Goal: Task Accomplishment & Management: Use online tool/utility

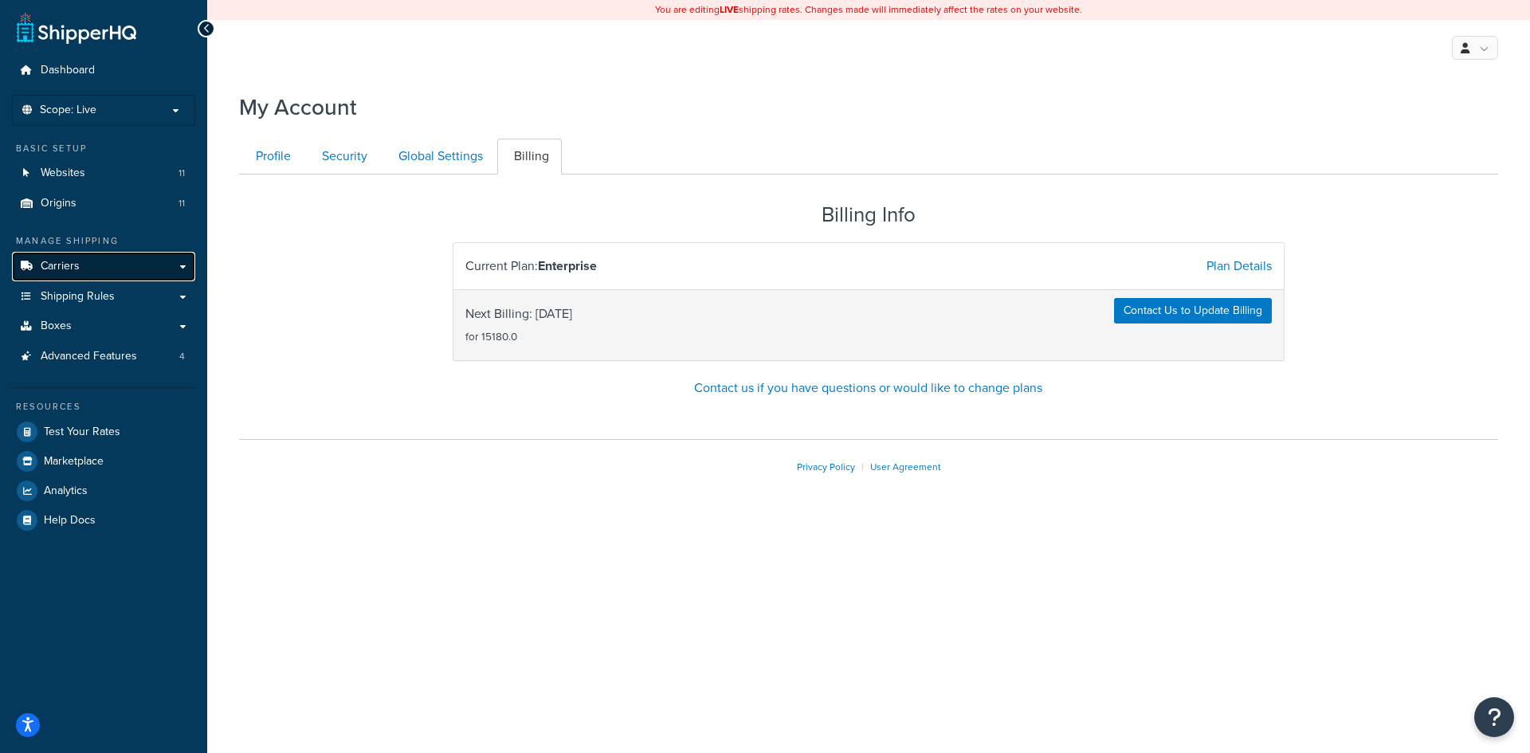
click at [138, 261] on link "Carriers" at bounding box center [103, 266] width 183 height 29
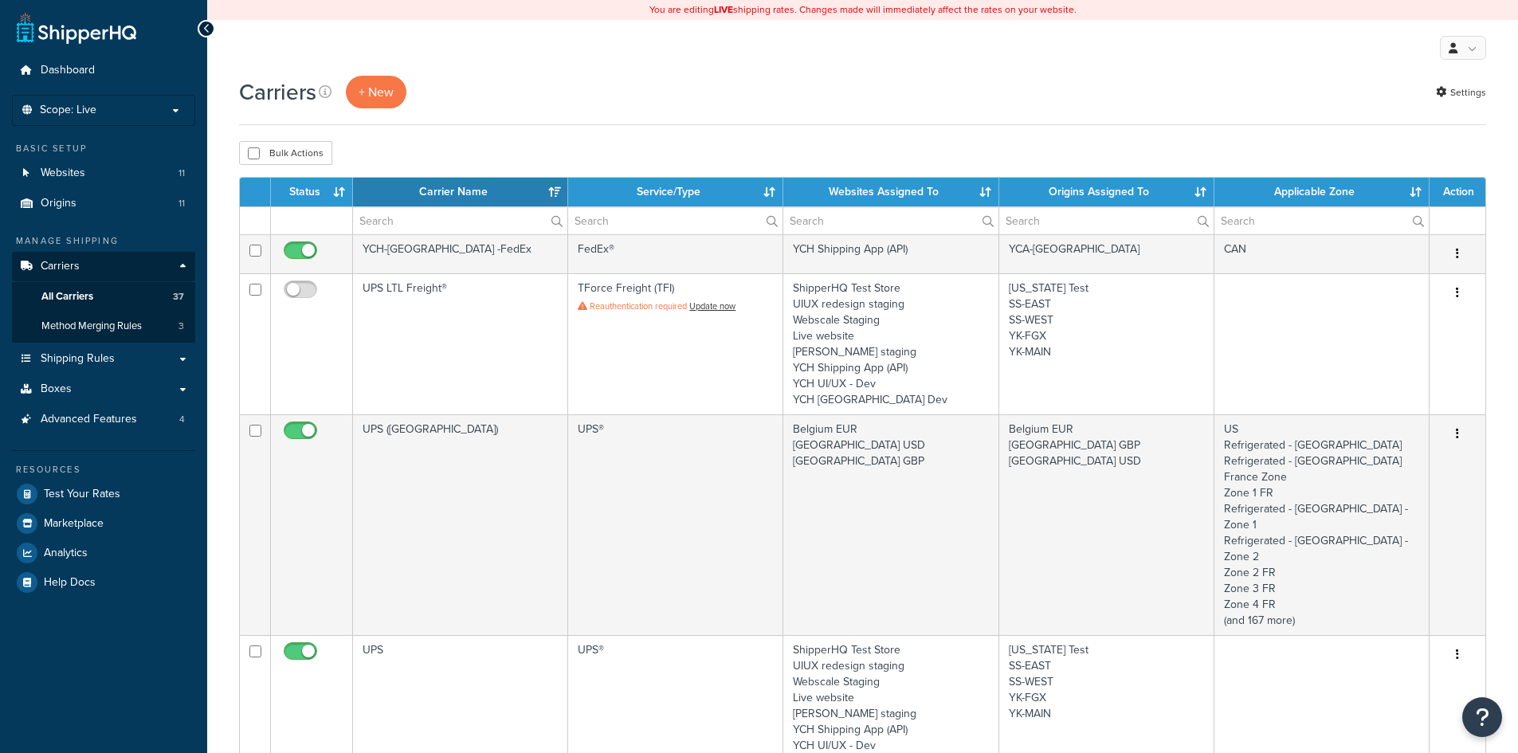
select select "15"
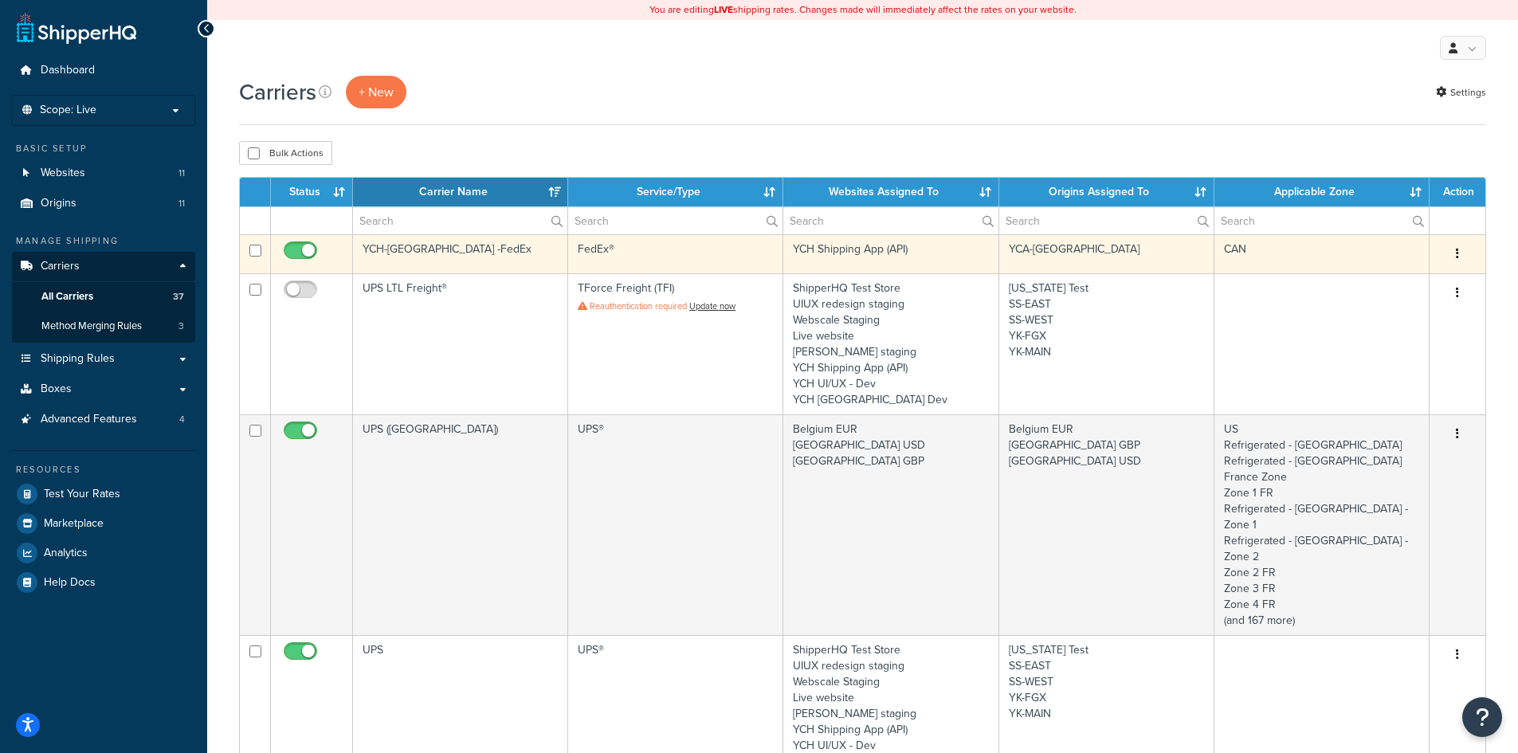
click at [942, 260] on td "YCH Shipping App (API)" at bounding box center [890, 253] width 215 height 39
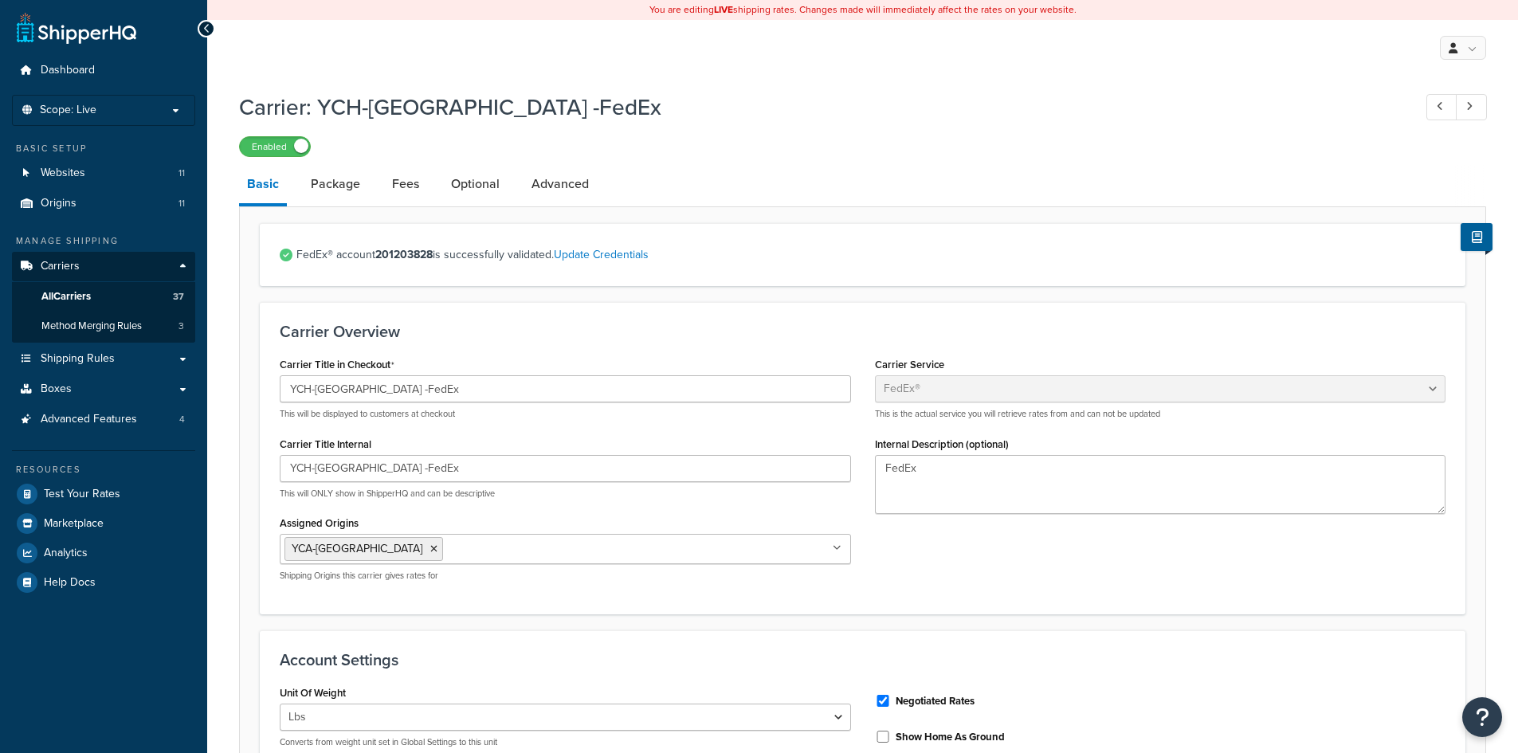
select select "fedEx"
select select "REGULAR_PICKUP"
select select "YOUR_PACKAGING"
click at [353, 183] on link "Package" at bounding box center [335, 184] width 65 height 38
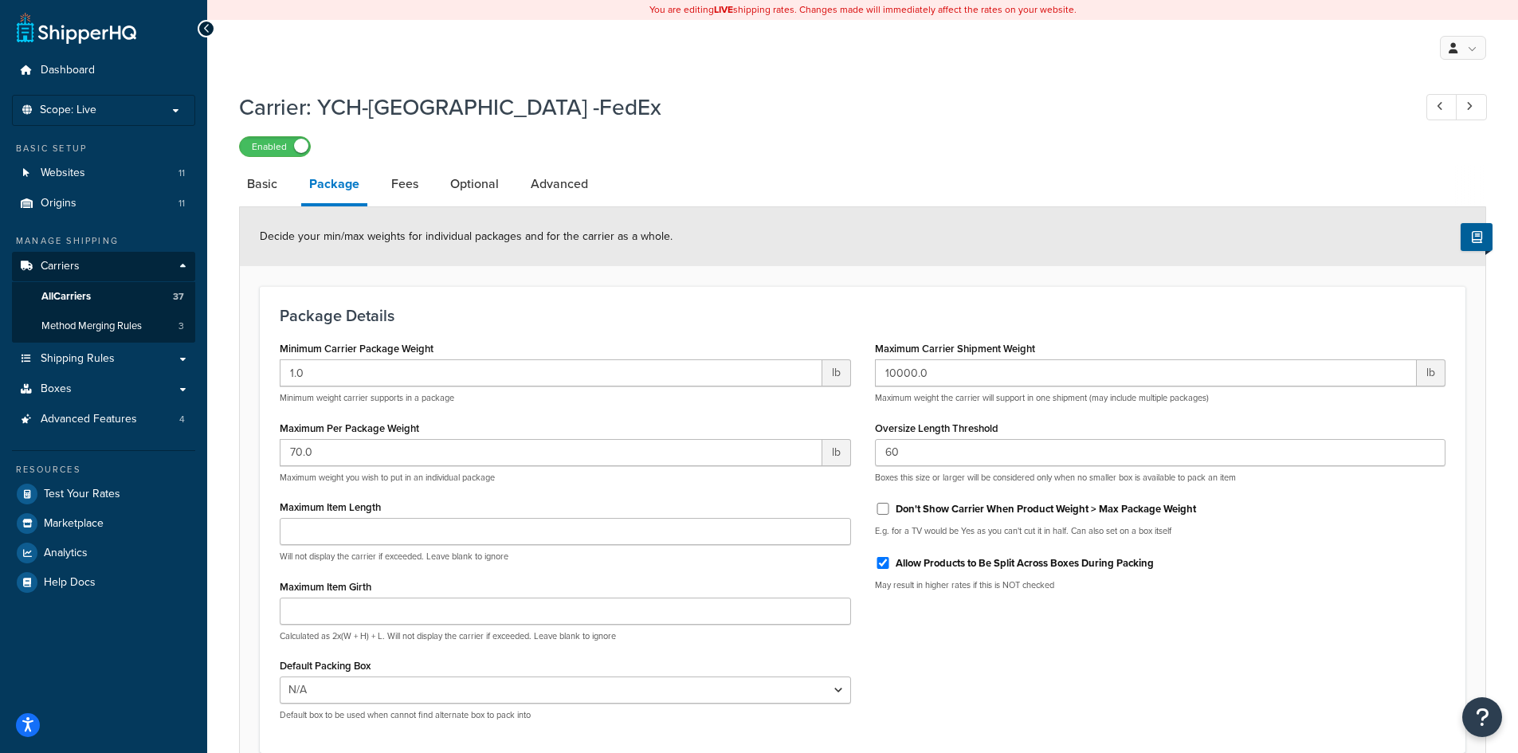
scroll to position [148, 0]
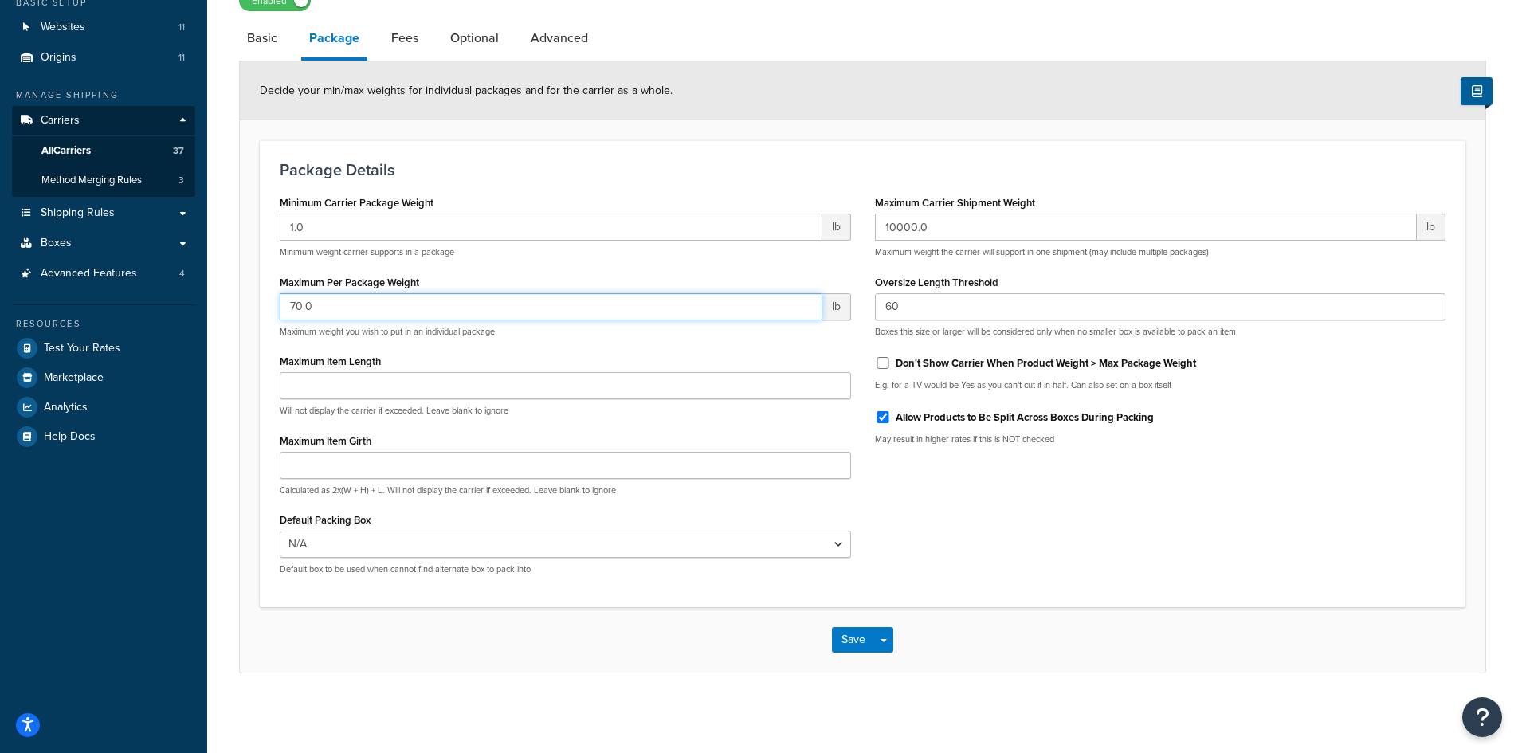
drag, startPoint x: 337, startPoint y: 308, endPoint x: 249, endPoint y: 298, distance: 89.1
click at [249, 298] on form "Decide your min/max weights for individual packages and for the carrier as a wh…" at bounding box center [863, 366] width 1246 height 611
type input "50"
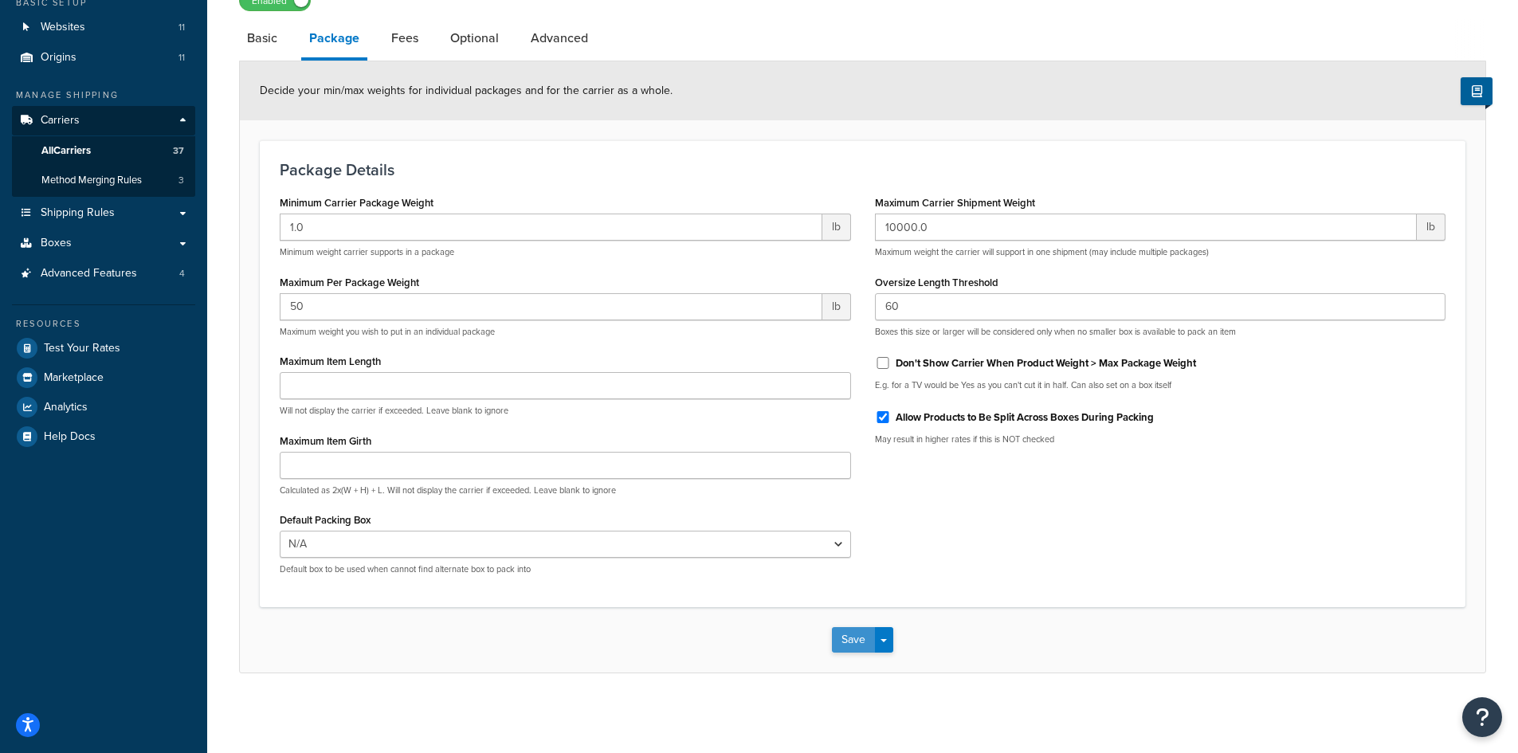
click at [843, 649] on button "Save" at bounding box center [853, 640] width 43 height 26
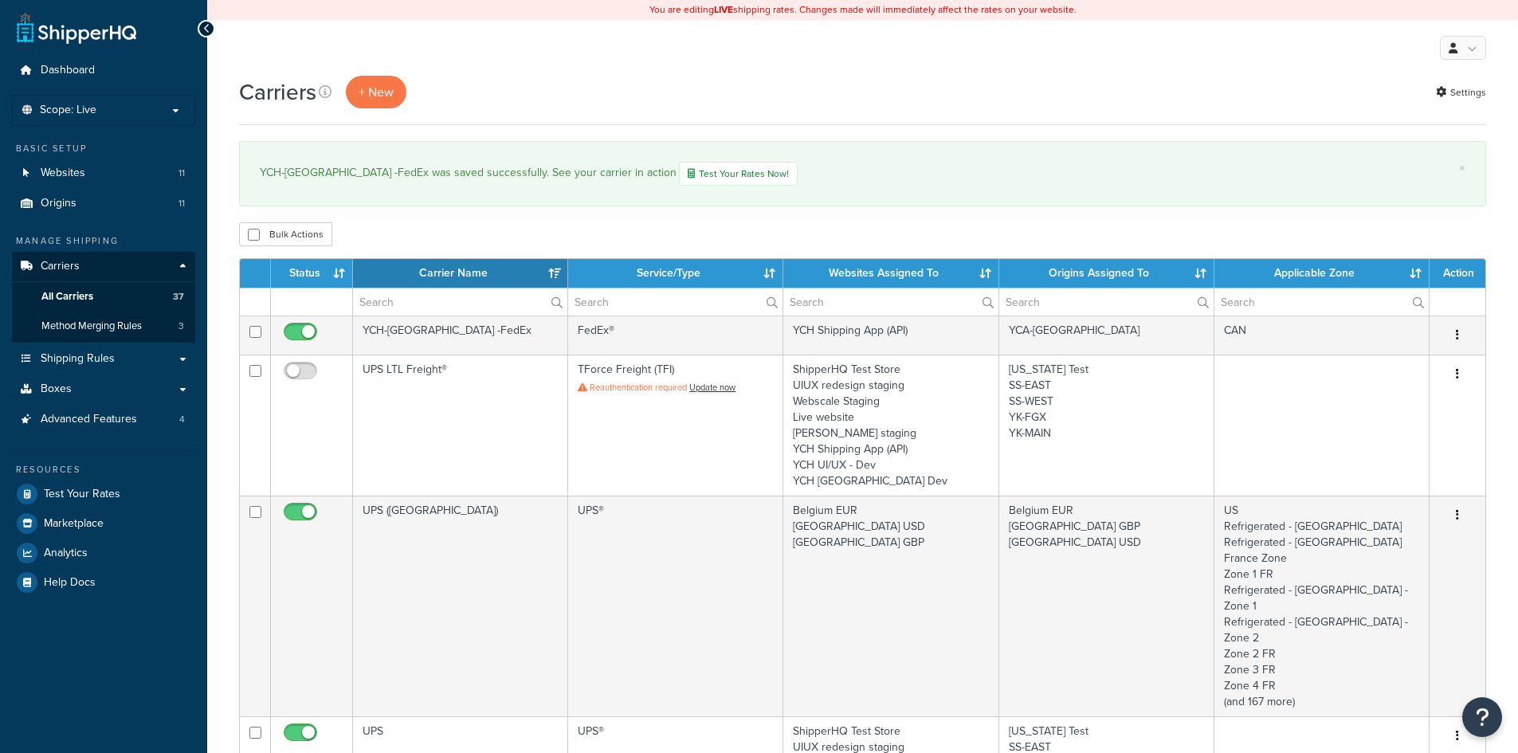
select select "15"
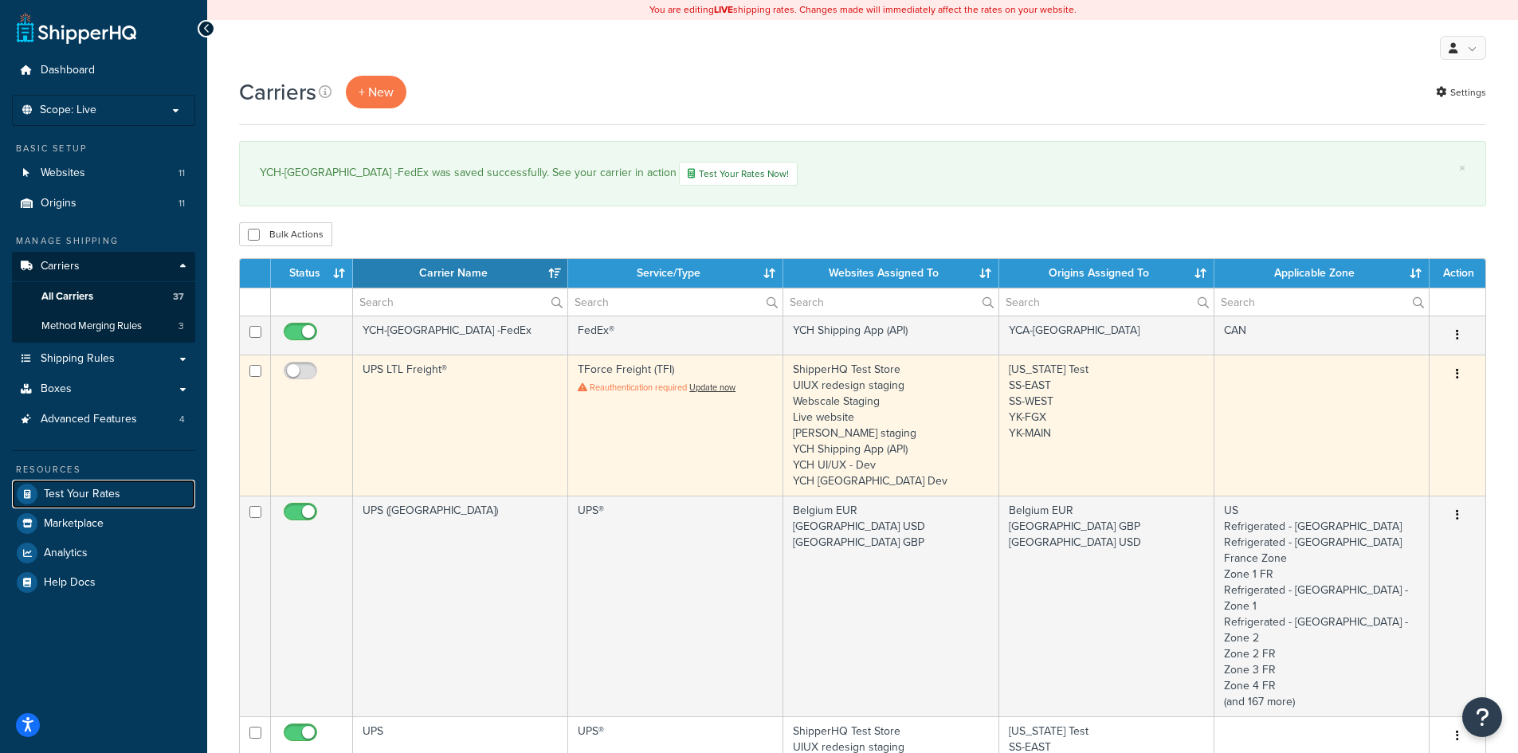
drag, startPoint x: 56, startPoint y: 491, endPoint x: 503, endPoint y: 495, distance: 447.1
click at [56, 491] on span "Test Your Rates" at bounding box center [82, 495] width 77 height 14
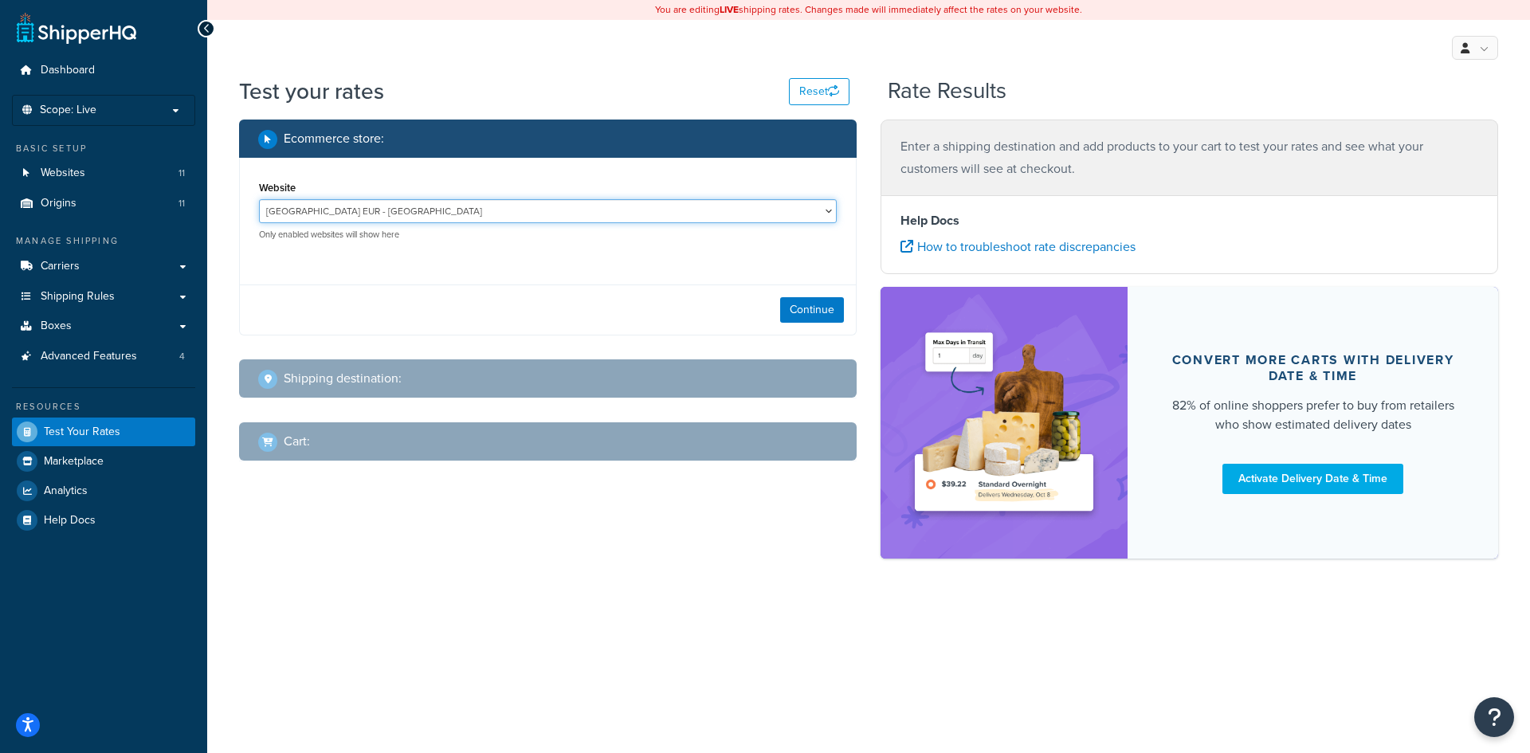
click at [489, 215] on select "Belgium EUR - belgium_website_eur Belgium GBP - belgium_website_gbp Belgium USD…" at bounding box center [548, 211] width 578 height 24
select select "2b40b8a361f846823851e53fd56c555e"
click at [259, 199] on select "Belgium EUR - belgium_website_eur Belgium GBP - belgium_website_gbp Belgium USD…" at bounding box center [548, 211] width 578 height 24
click at [815, 303] on button "Continue" at bounding box center [812, 310] width 64 height 26
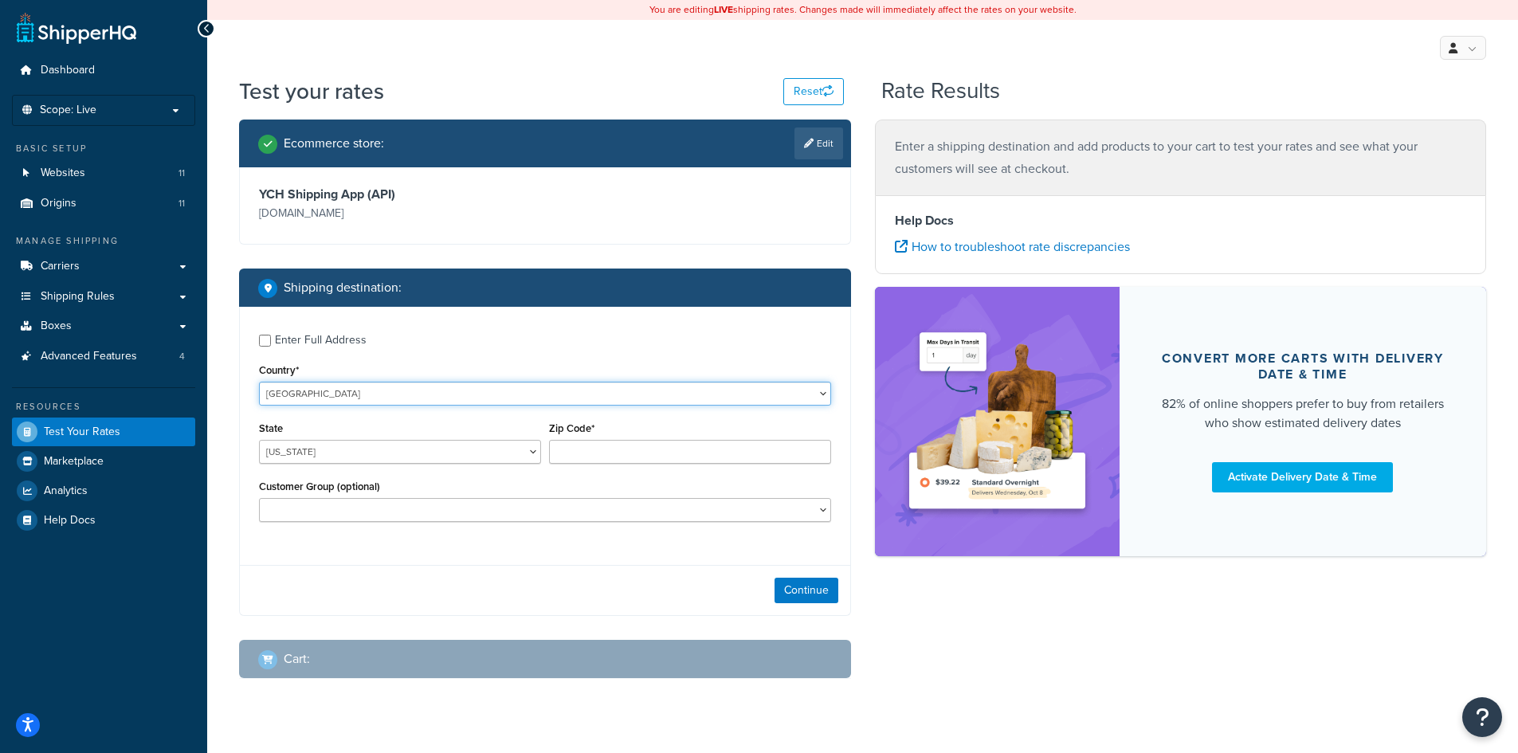
click at [281, 393] on select "United States United Kingdom Afghanistan Åland Islands Albania Algeria American…" at bounding box center [545, 394] width 572 height 24
select select "CA"
click at [259, 382] on select "United States United Kingdom Afghanistan Åland Islands Albania Algeria American…" at bounding box center [545, 394] width 572 height 24
click at [518, 457] on select "Alberta British Columbia Manitoba New Brunswick Newfoundland and Labrador North…" at bounding box center [400, 452] width 282 height 24
select select "NB"
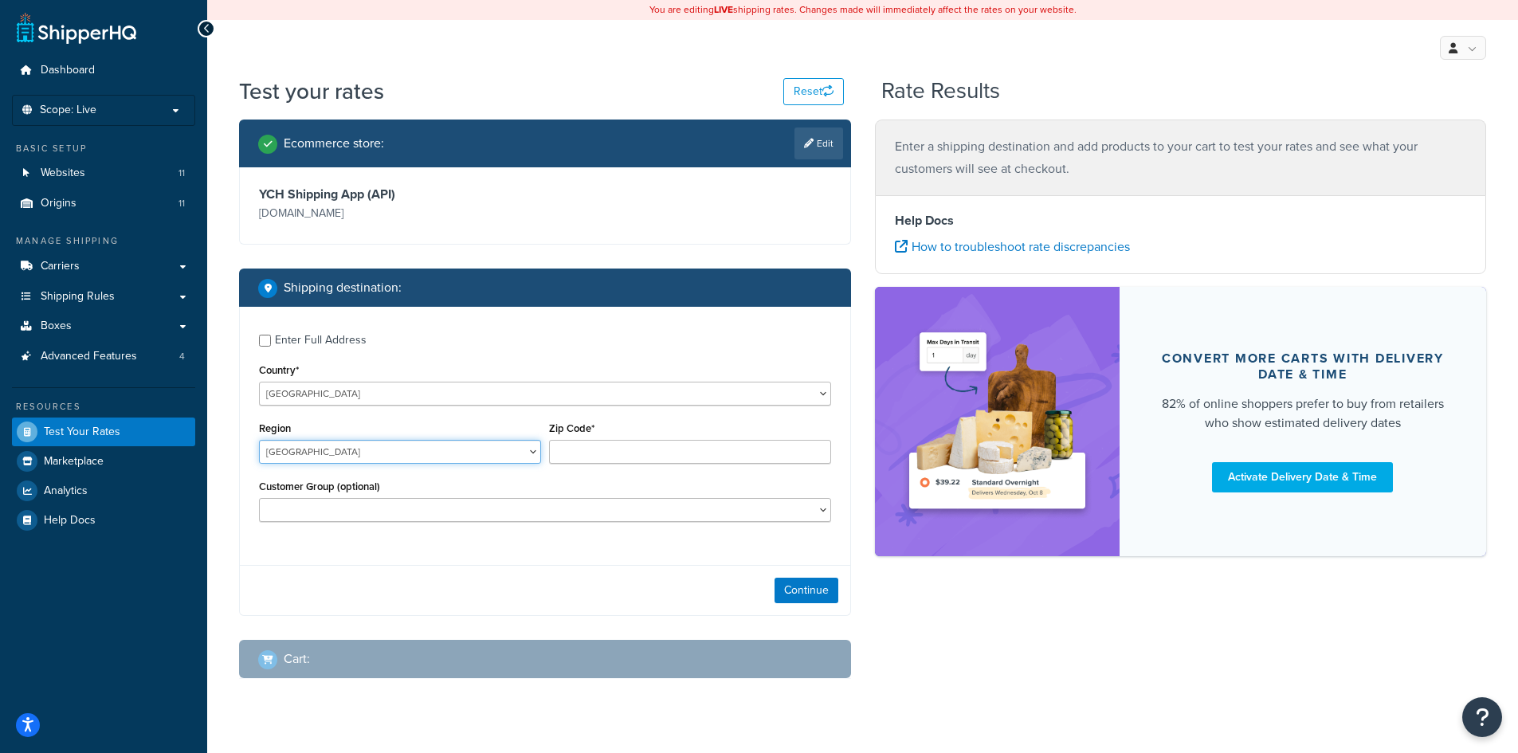
click at [259, 441] on select "Alberta British Columbia Manitoba New Brunswick Newfoundland and Labrador North…" at bounding box center [400, 452] width 282 height 24
click at [572, 448] on input "Zip Code*" at bounding box center [690, 452] width 282 height 24
type input "E8A 1H5"
click at [809, 596] on button "Continue" at bounding box center [807, 591] width 64 height 26
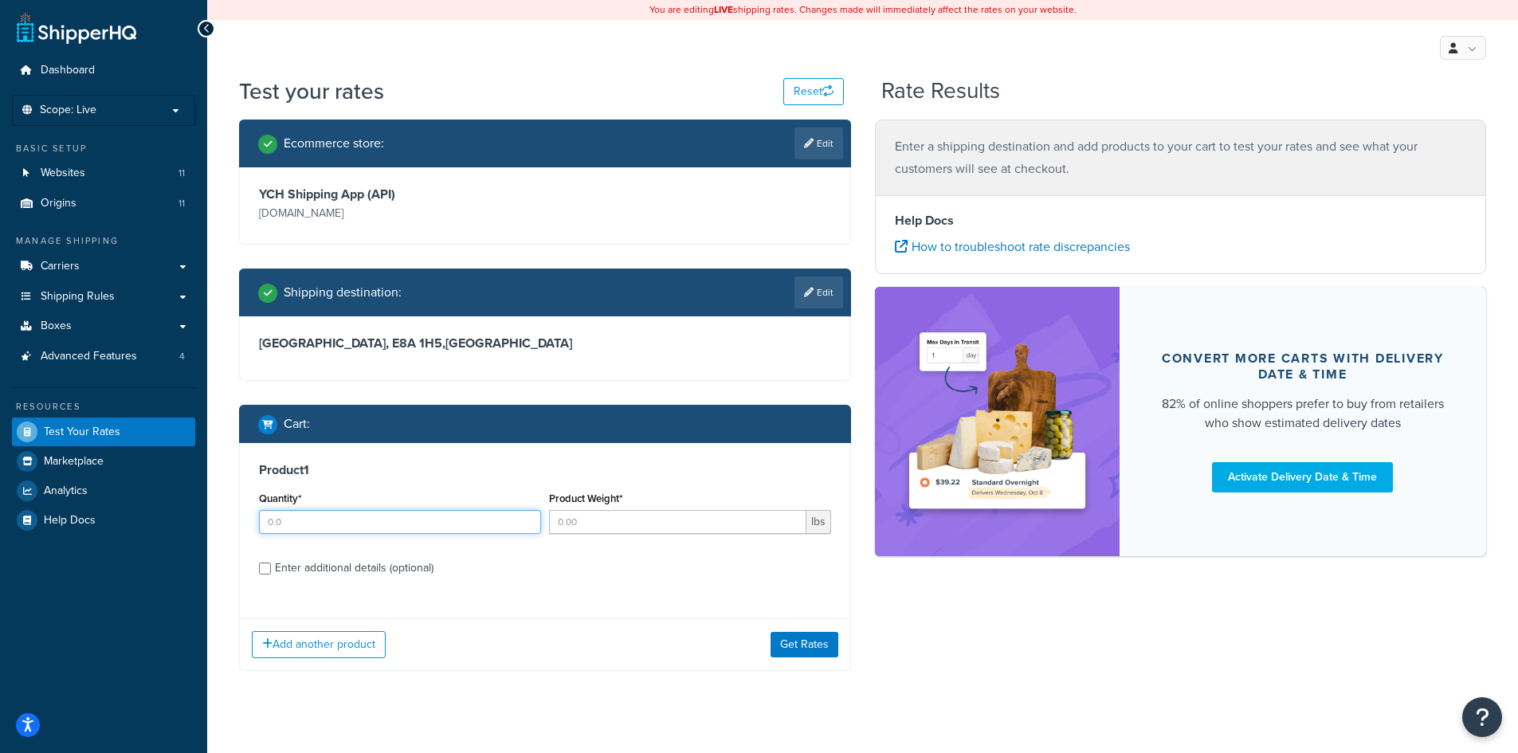
click at [411, 526] on input "Quantity*" at bounding box center [400, 522] width 282 height 24
type input "3"
type input "48"
click at [809, 651] on button "Get Rates" at bounding box center [805, 645] width 68 height 26
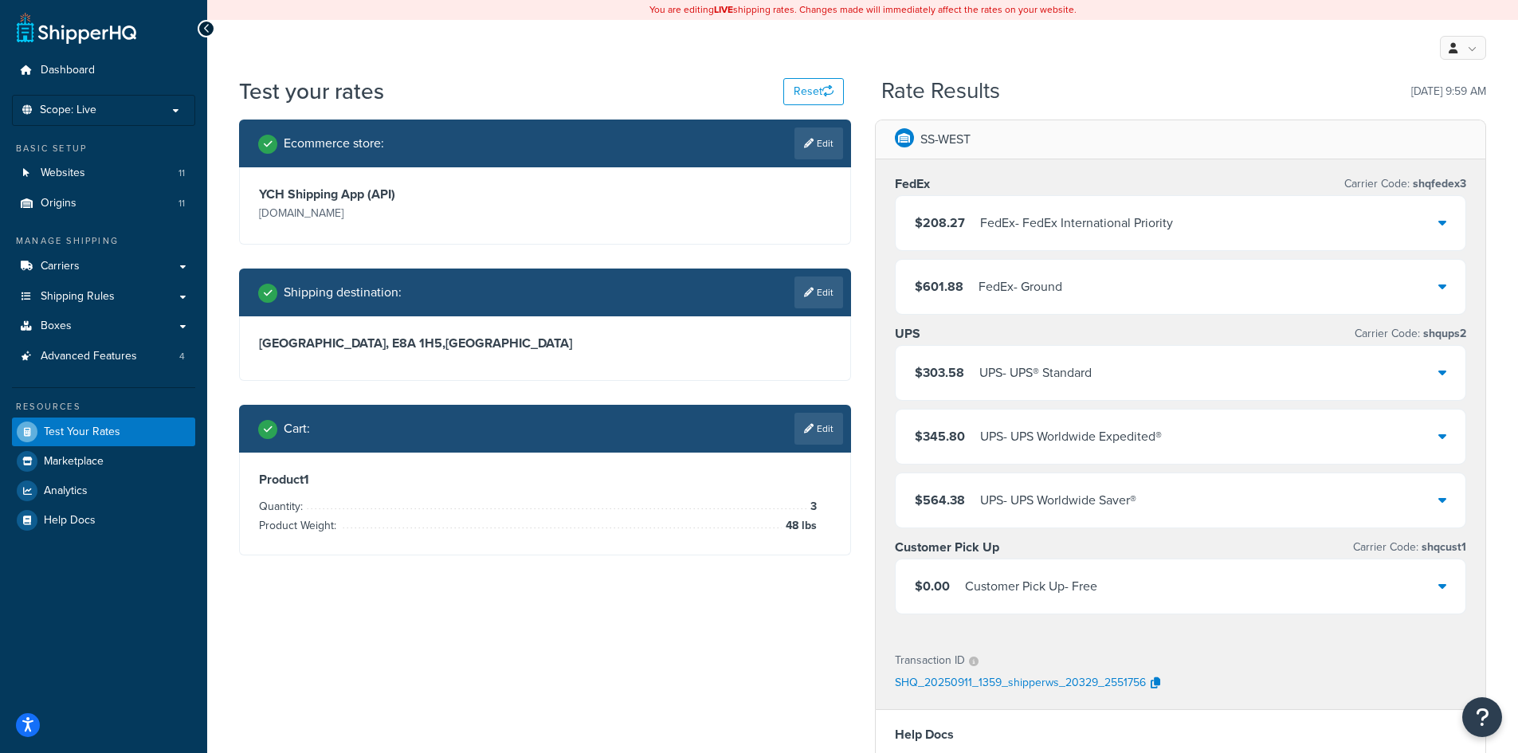
click at [1448, 287] on div "$601.88 FedEx - Ground" at bounding box center [1181, 287] width 571 height 54
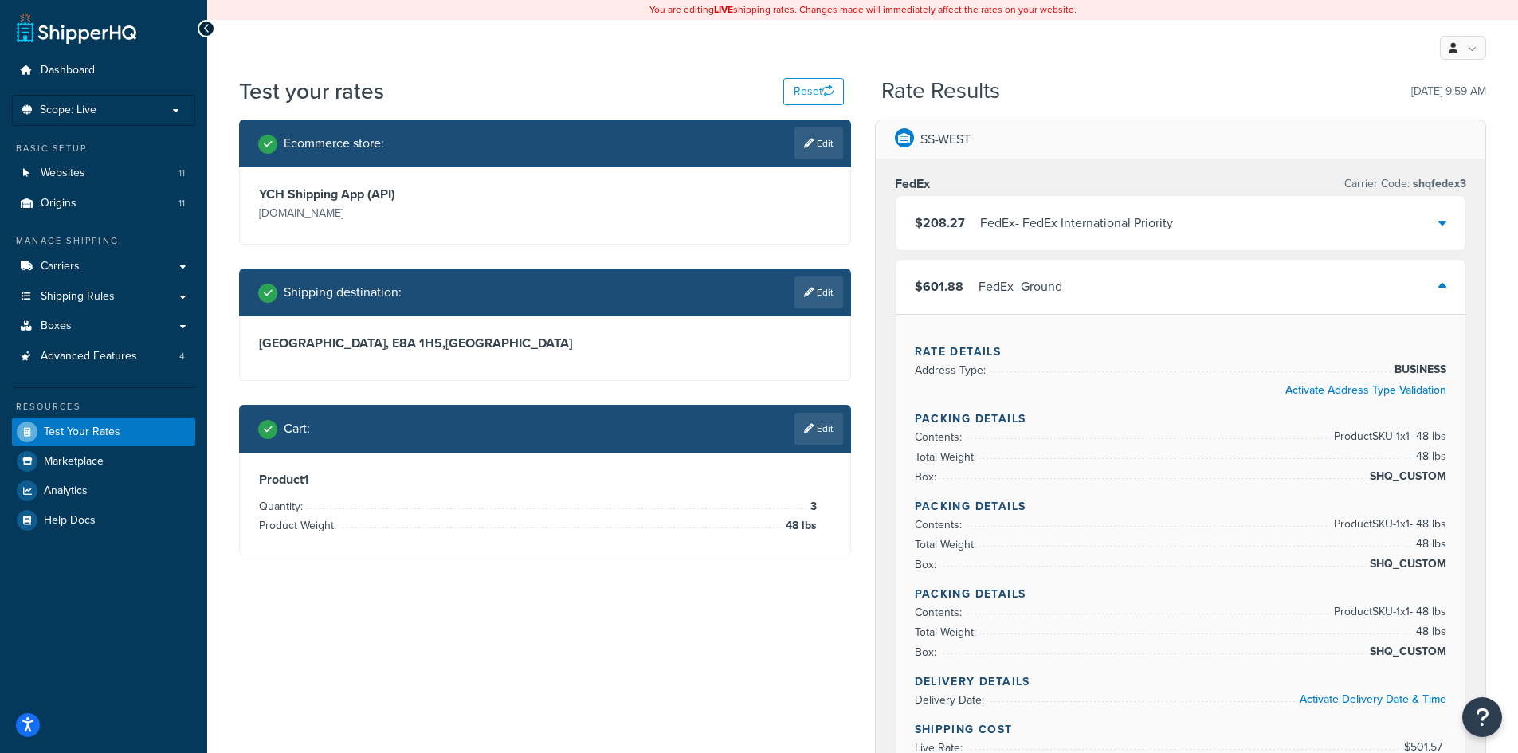
click at [1449, 287] on div "$601.88 FedEx - Ground" at bounding box center [1181, 287] width 571 height 54
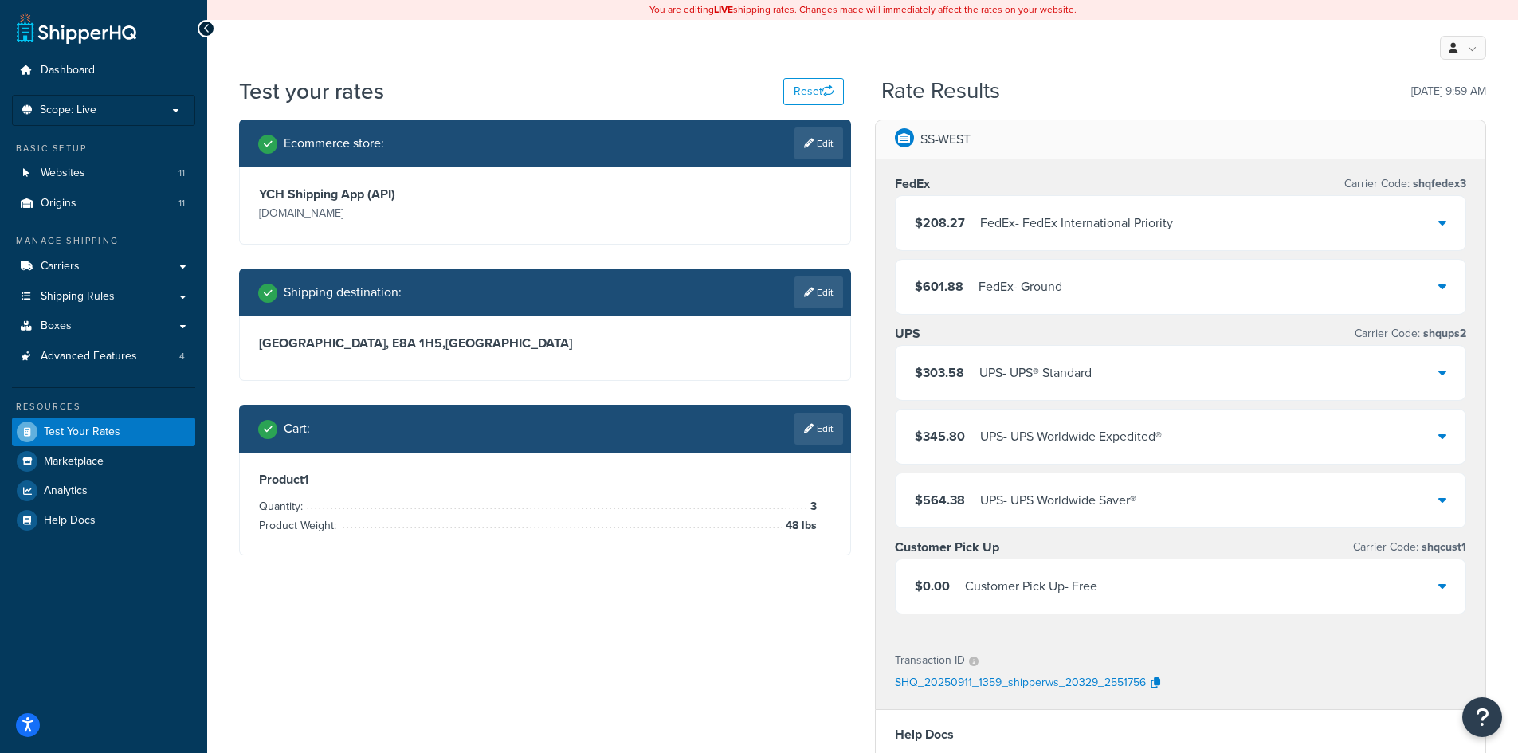
drag, startPoint x: 601, startPoint y: 700, endPoint x: 692, endPoint y: 622, distance: 119.8
click at [601, 704] on div "Ecommerce store : Edit YCH Shipping App (API) shipping.yakimachief.com Shipping…" at bounding box center [862, 603] width 1271 height 967
click at [823, 432] on link "Edit" at bounding box center [819, 429] width 49 height 32
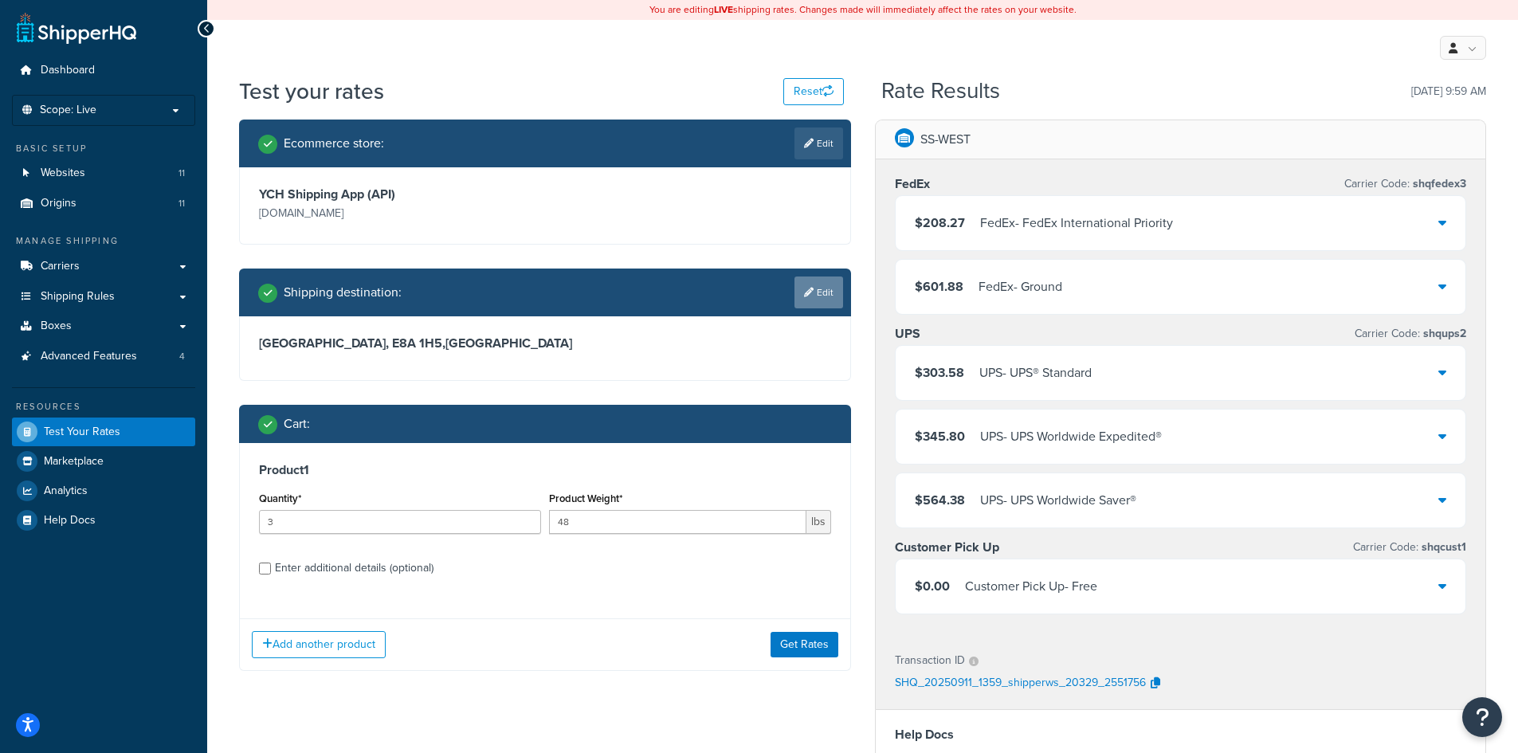
click at [831, 294] on link "Edit" at bounding box center [819, 293] width 49 height 32
select select "CA"
select select "NB"
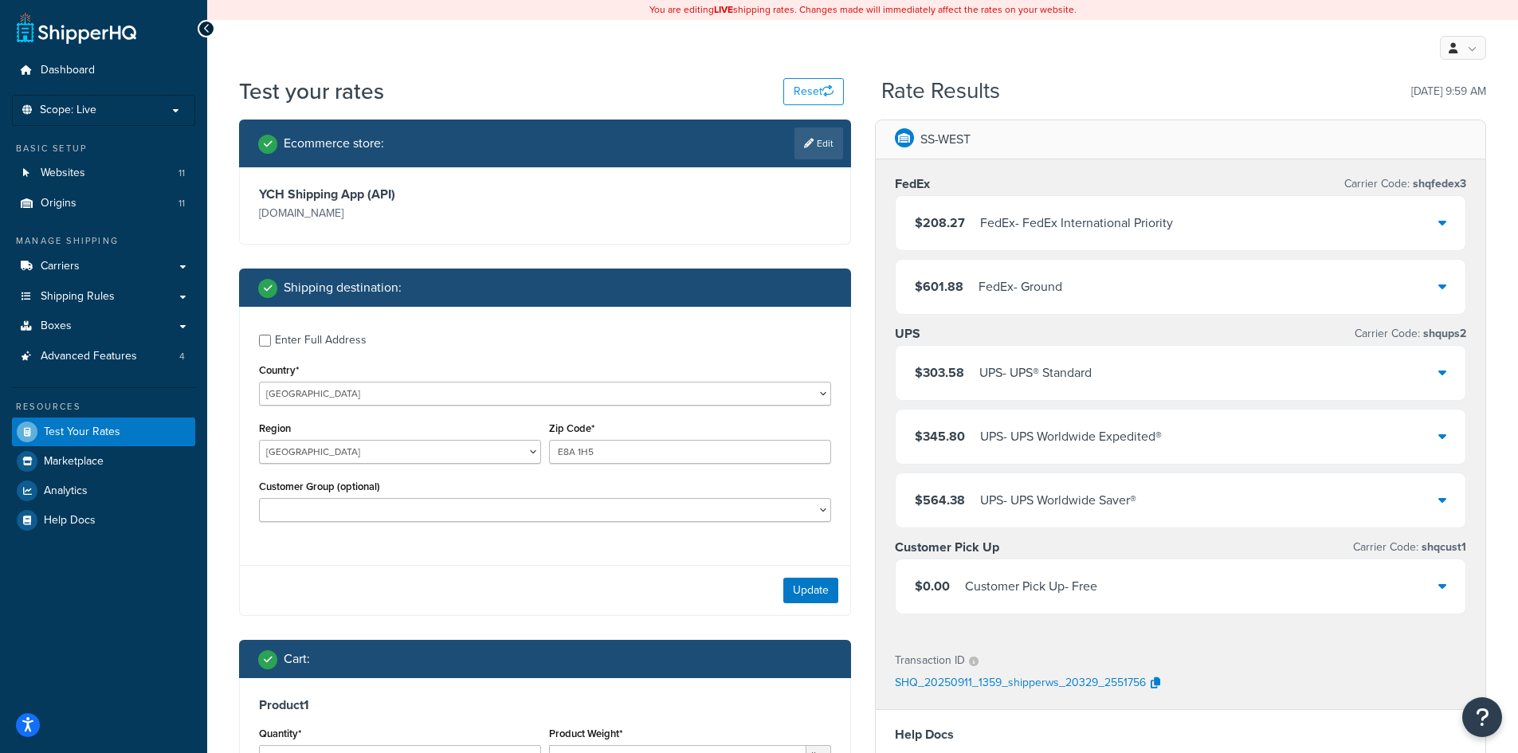
scroll to position [319, 0]
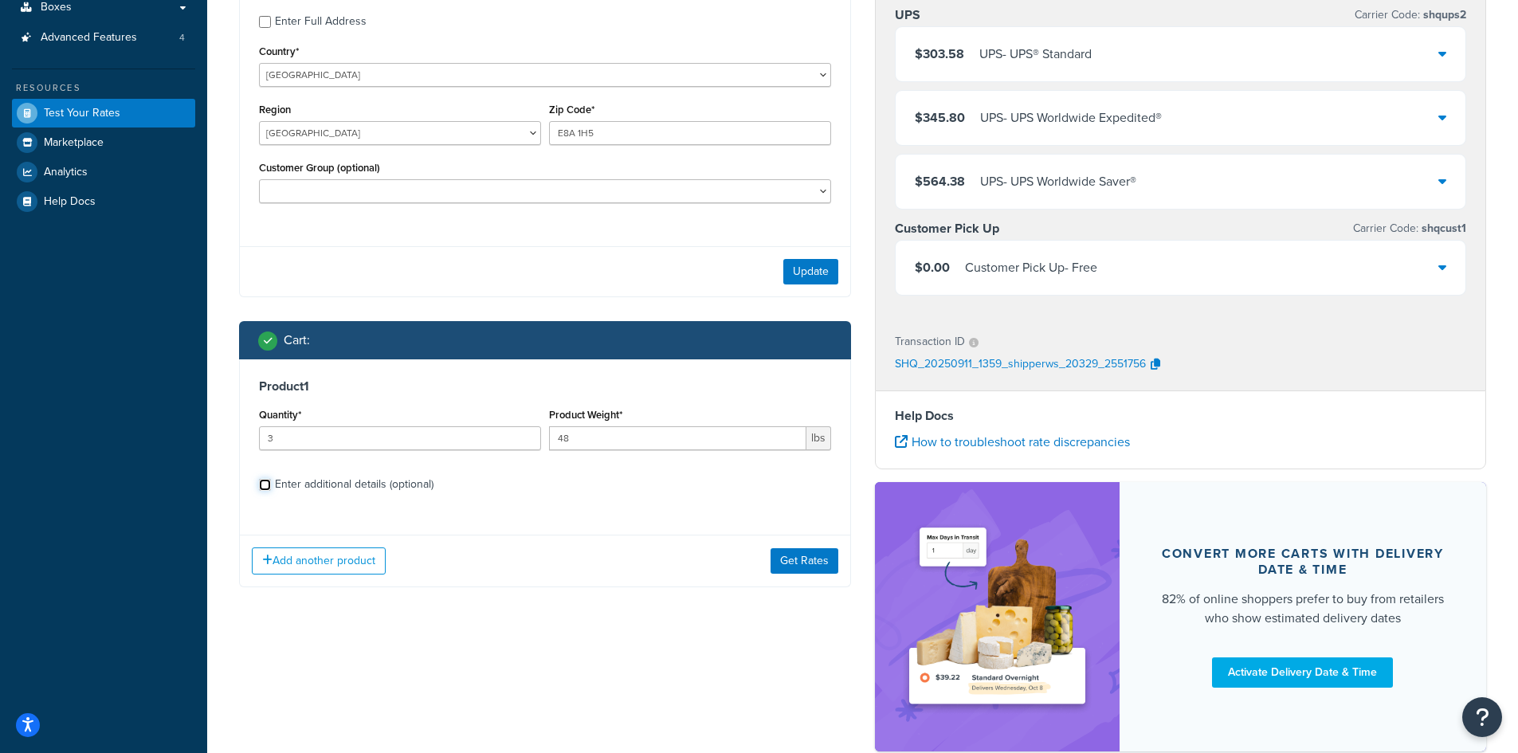
click at [268, 488] on input "Enter additional details (optional)" at bounding box center [265, 485] width 12 height 12
checkbox input "true"
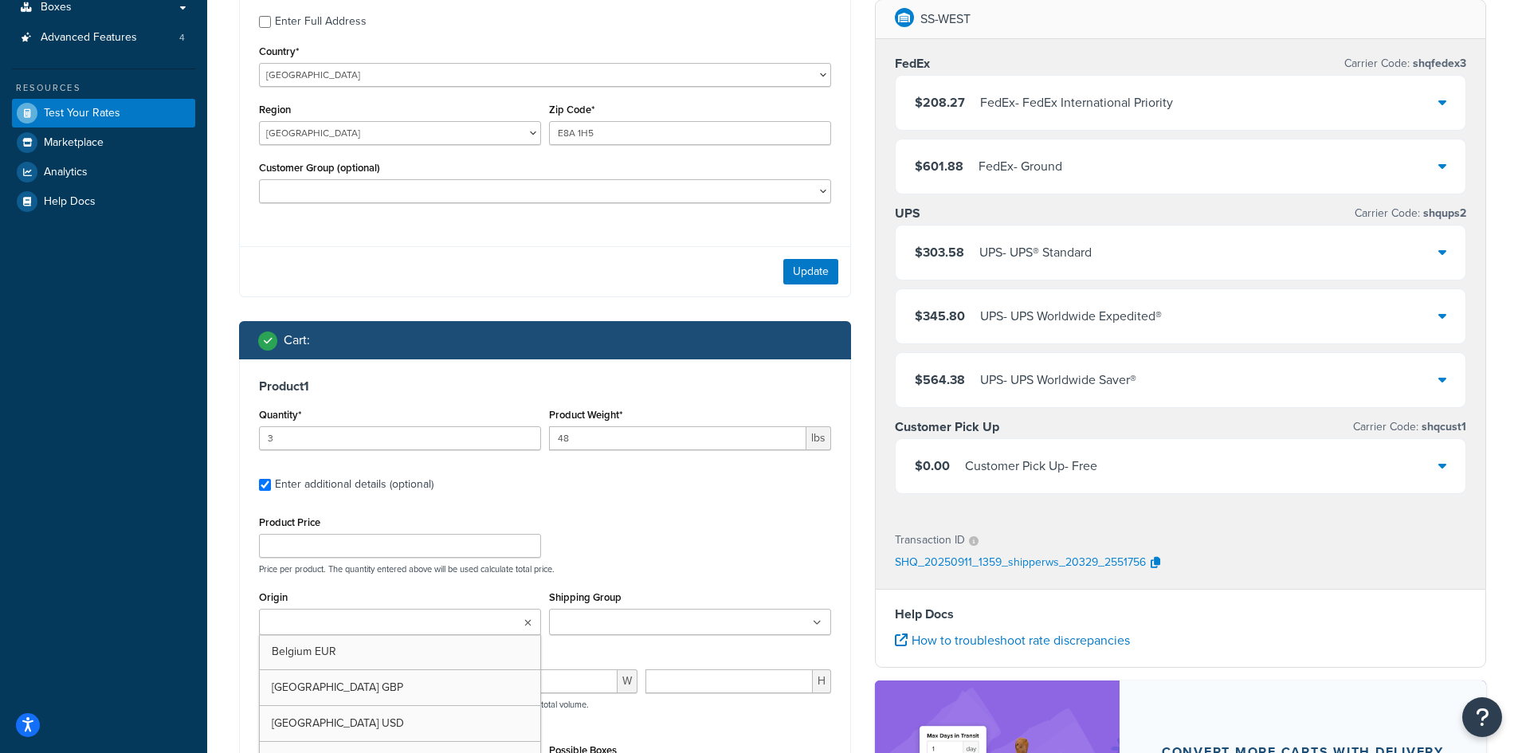
click at [463, 635] on ul at bounding box center [400, 622] width 282 height 26
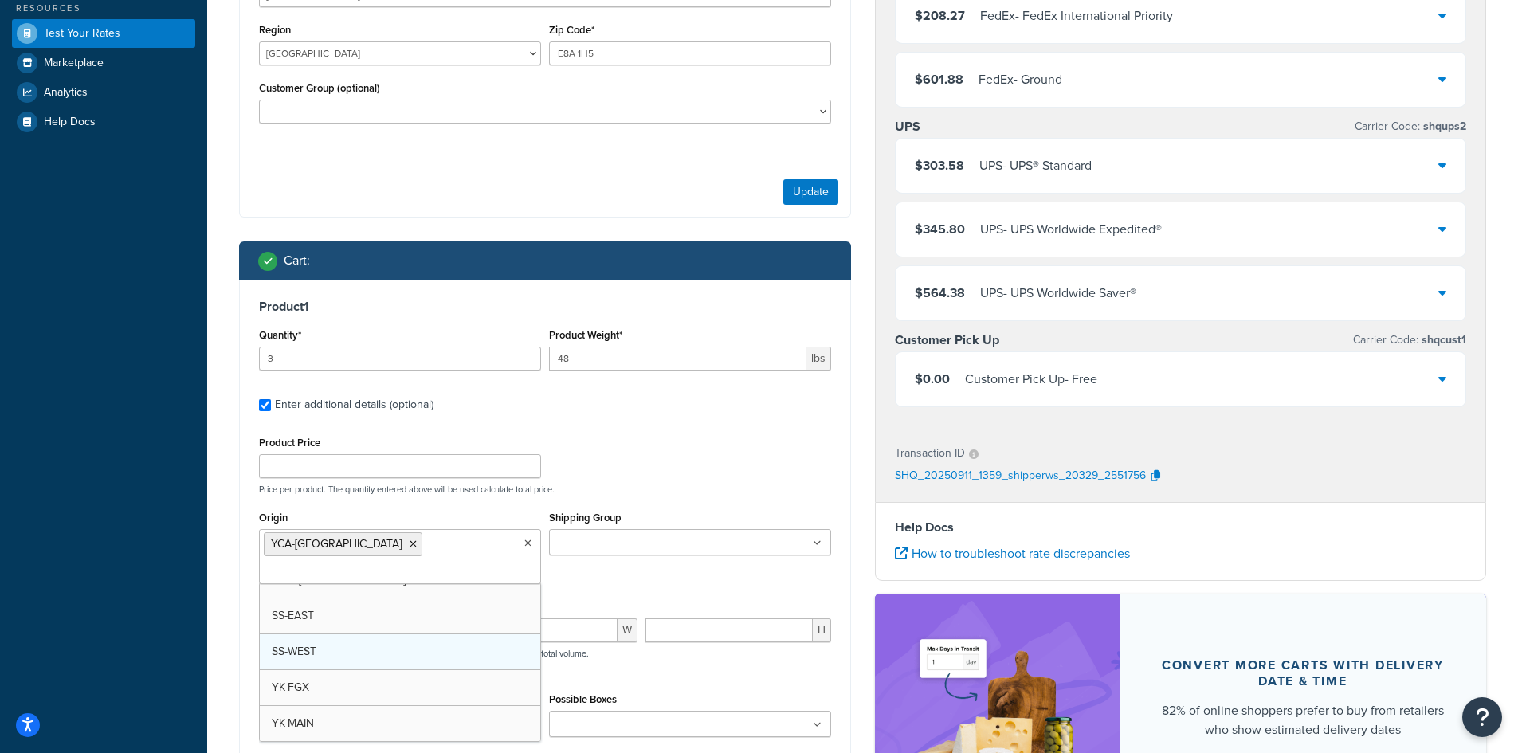
scroll to position [200, 0]
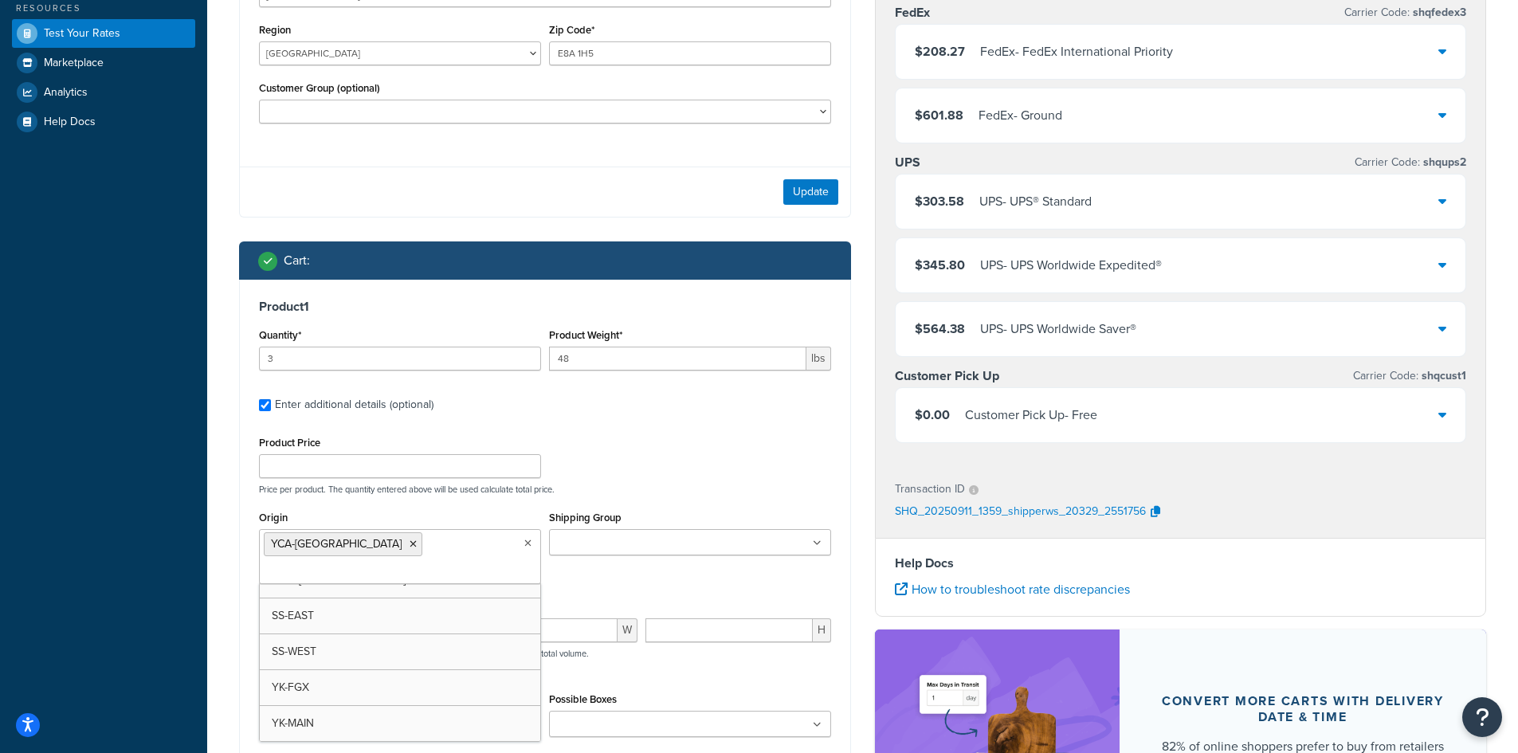
click at [696, 596] on div "Product Dimensions L W H Dimensions per product. The quantity entered above wil…" at bounding box center [545, 636] width 572 height 80
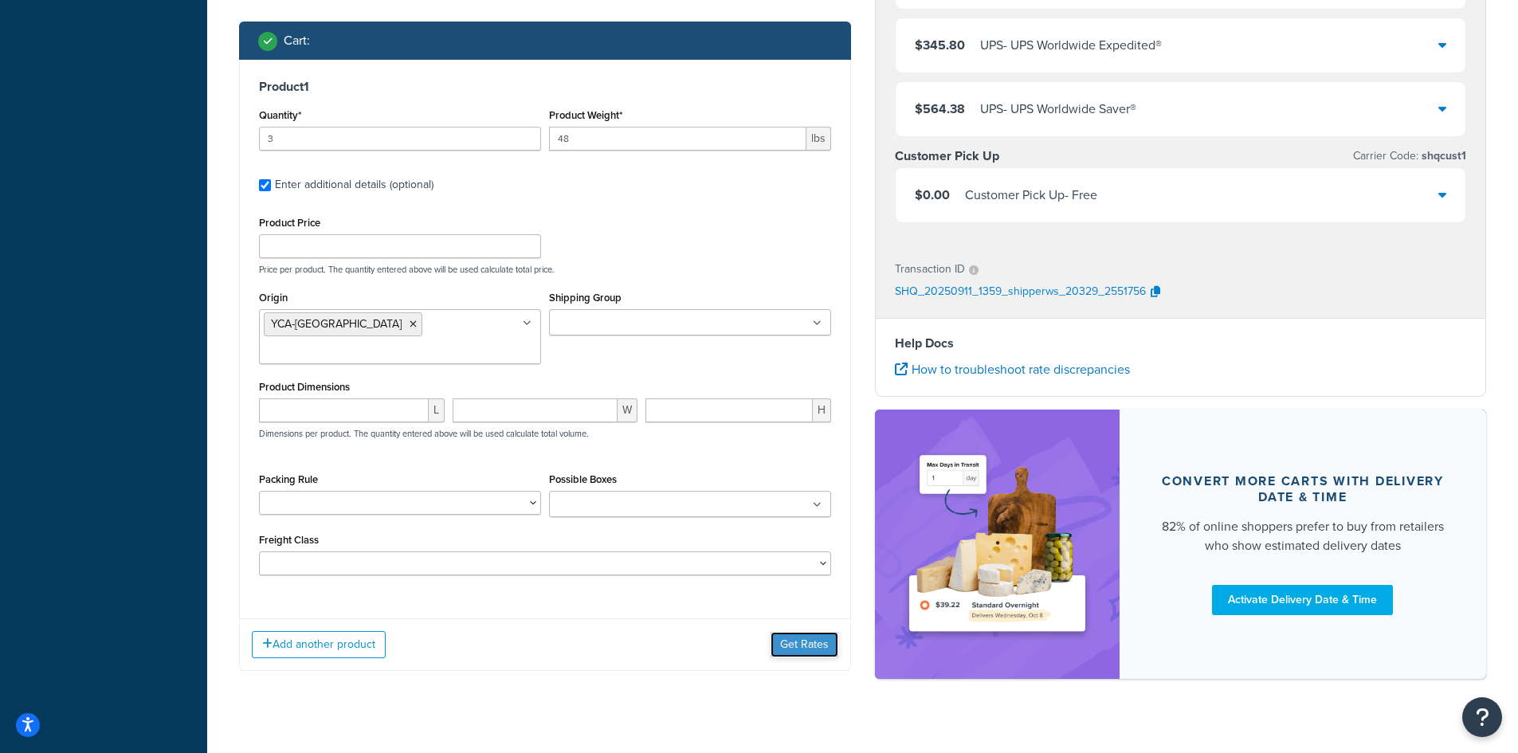
click at [787, 632] on button "Get Rates" at bounding box center [805, 645] width 68 height 26
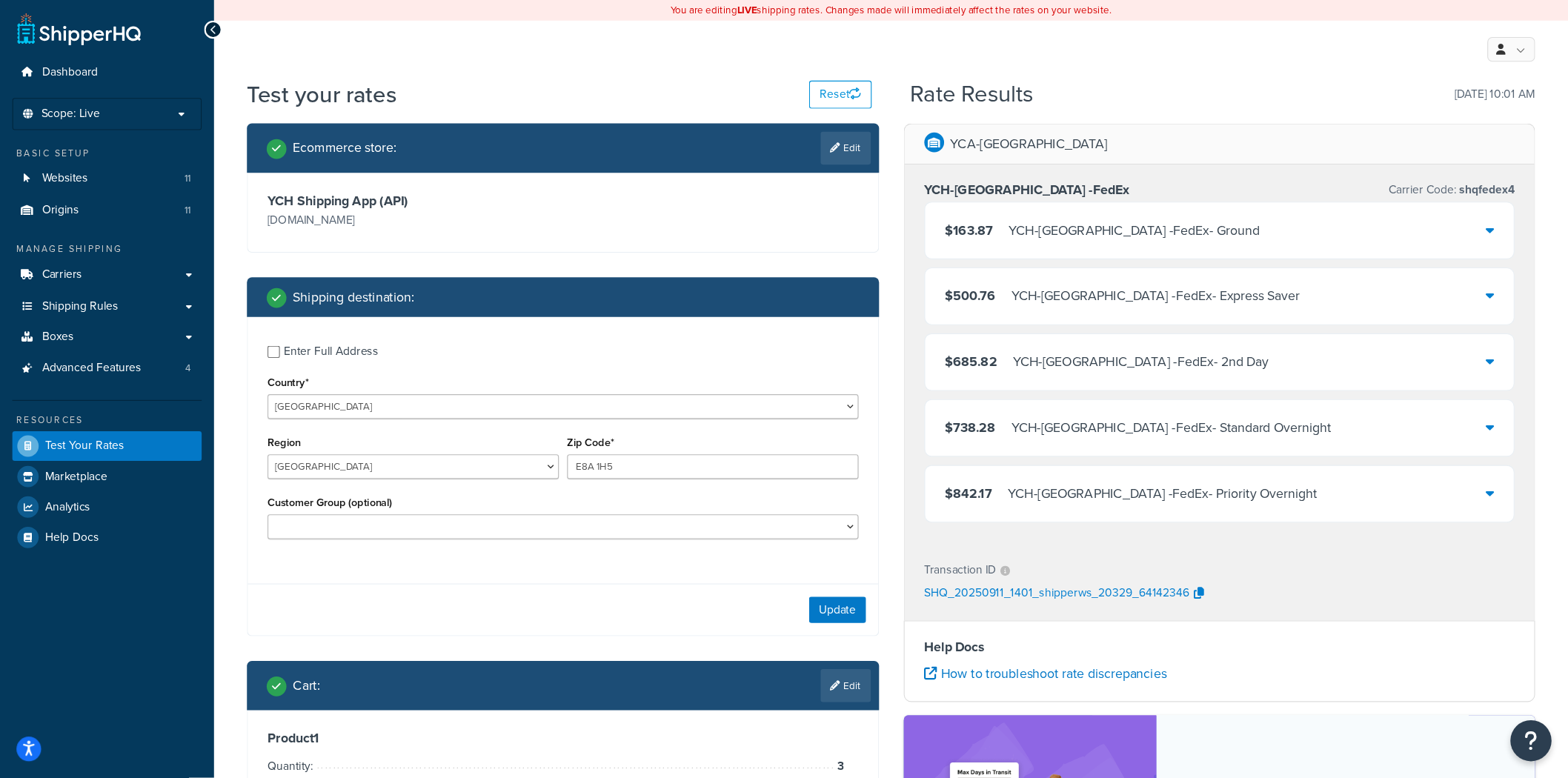
scroll to position [74, 0]
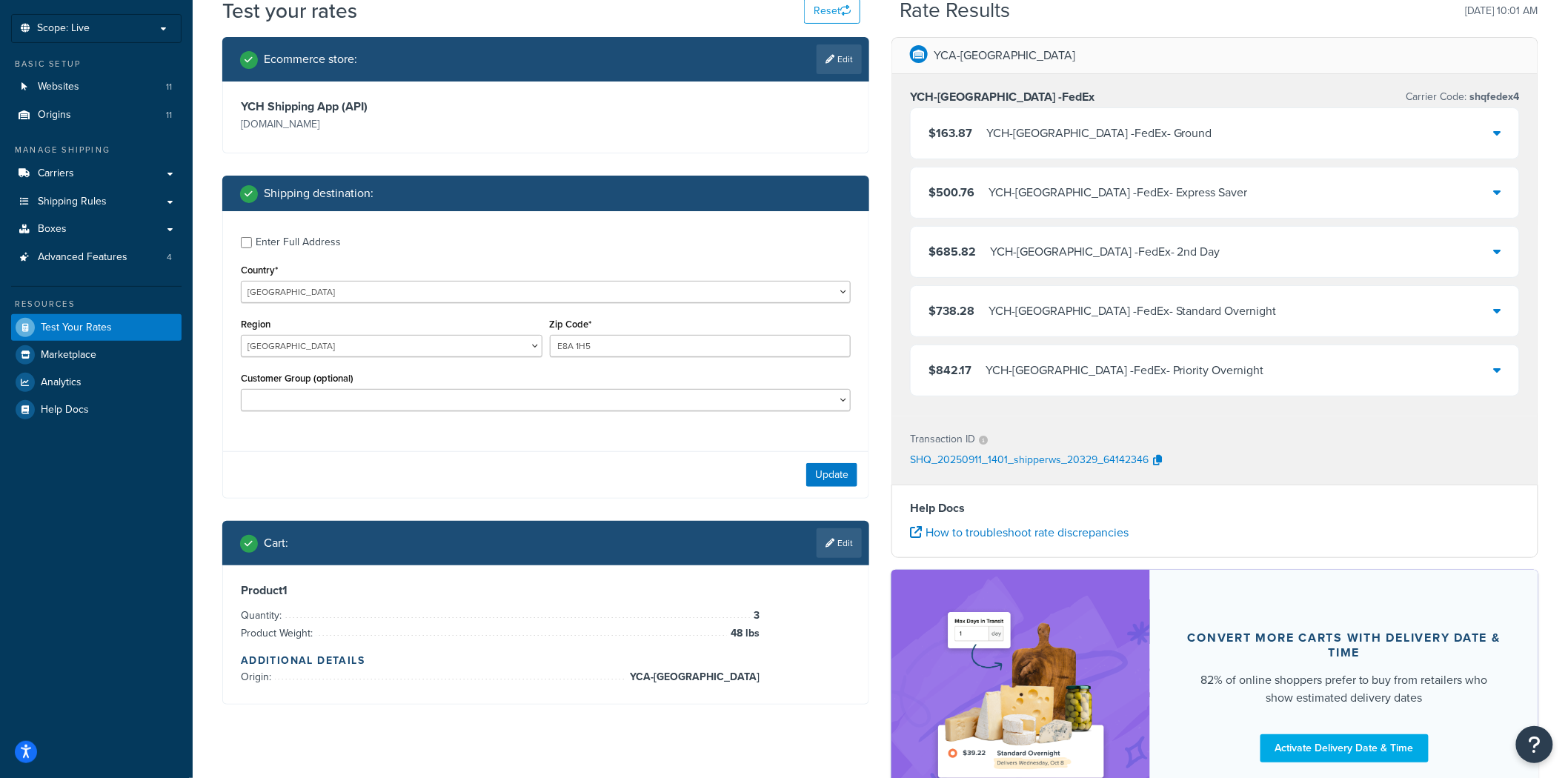
click at [1422, 137] on div "$163.87 YCH-Montreal -FedEx - Ground" at bounding box center [1215, 133] width 608 height 50
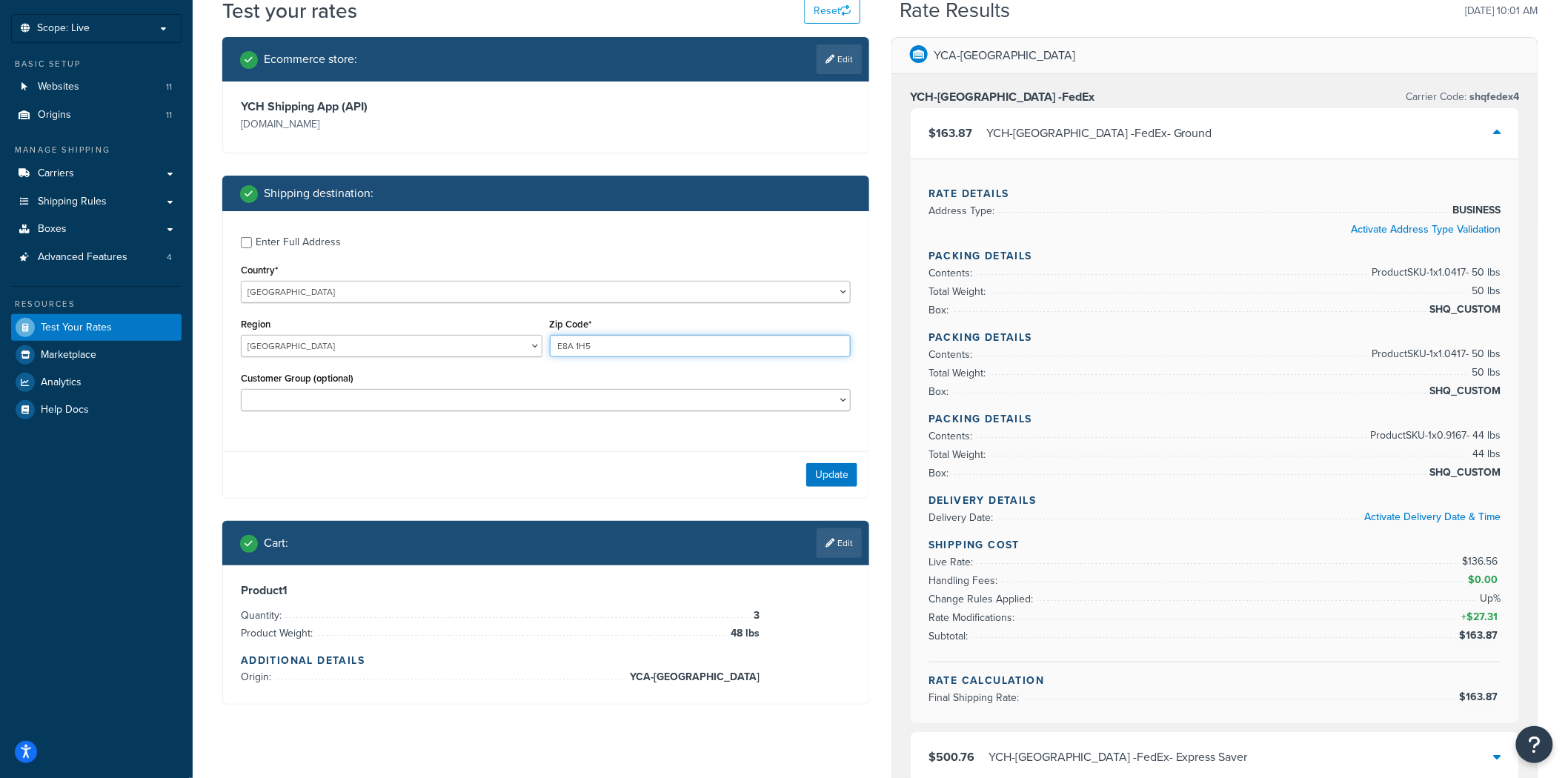
drag, startPoint x: 604, startPoint y: 347, endPoint x: 502, endPoint y: 353, distance: 102.2
click at [502, 353] on div "Region Alberta British Columbia Manitoba New Brunswick Newfoundland and Labrado…" at bounding box center [546, 341] width 618 height 54
click at [317, 447] on div "Enter Full Address Country* United States United Kingdom Afghanistan Åland Isla…" at bounding box center [546, 354] width 647 height 287
click at [72, 175] on span "Carriers" at bounding box center [56, 174] width 36 height 13
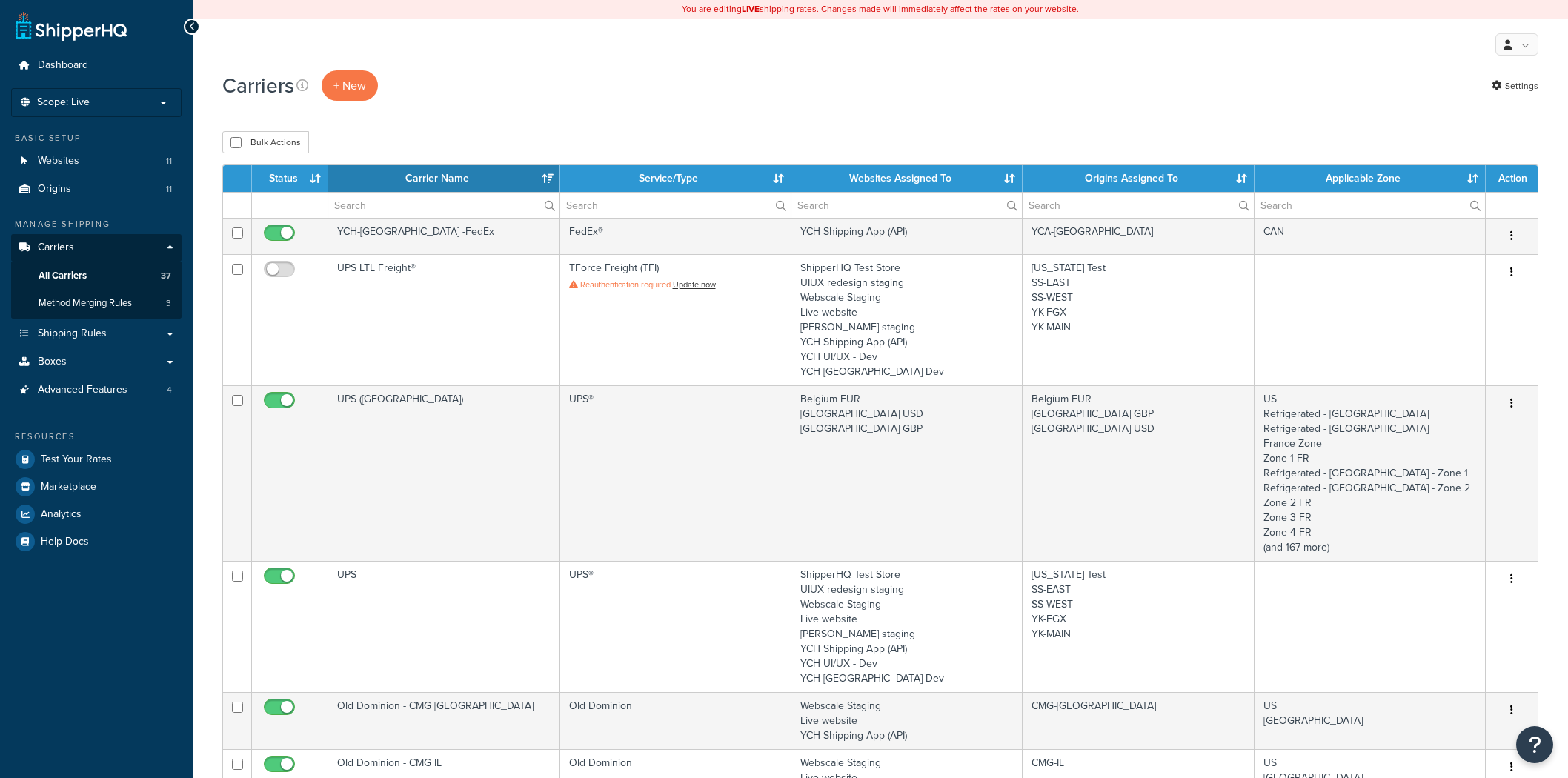
select select "15"
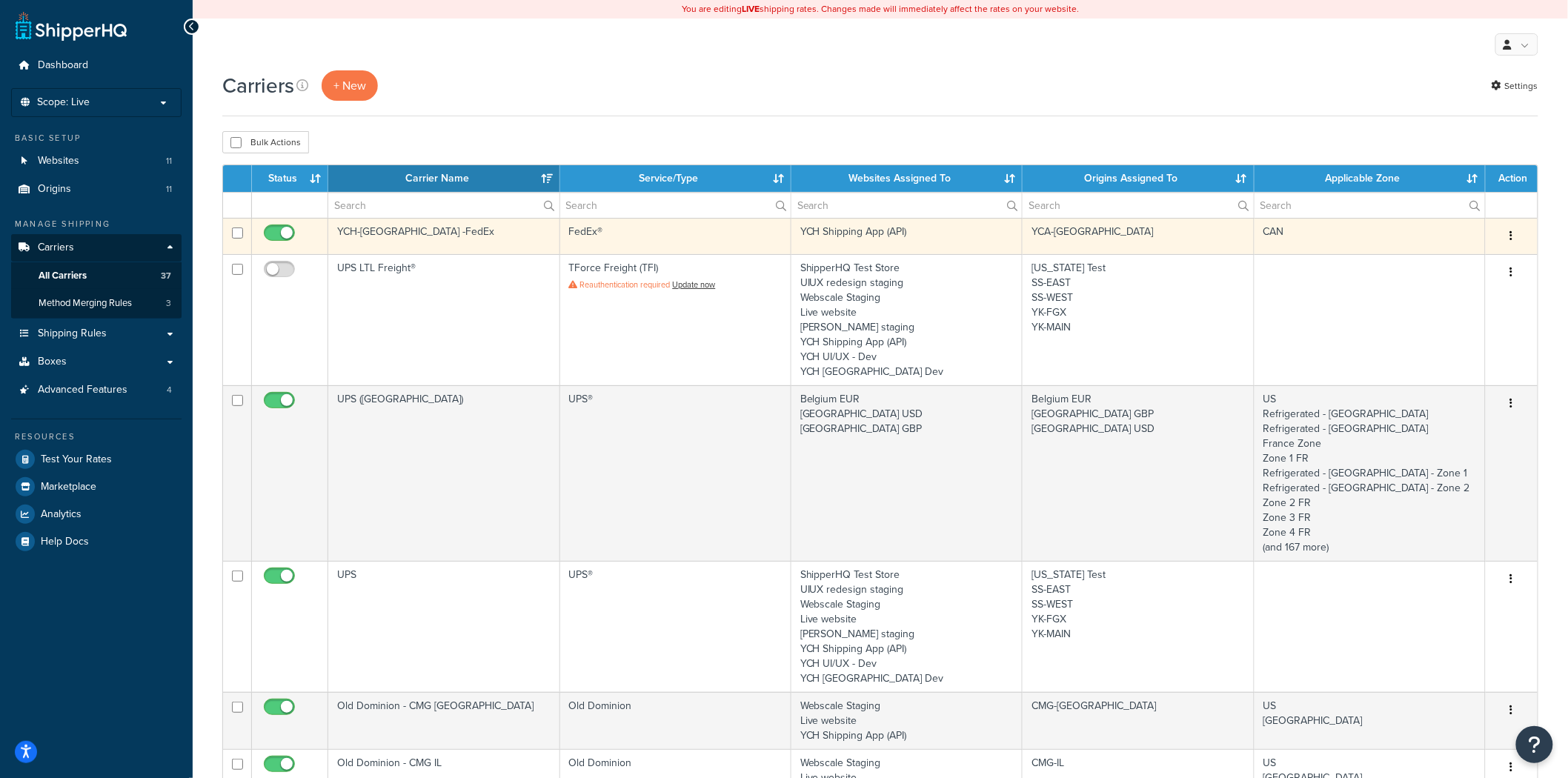
click at [461, 232] on td "YCH-[GEOGRAPHIC_DATA] -FedEx" at bounding box center [444, 235] width 232 height 36
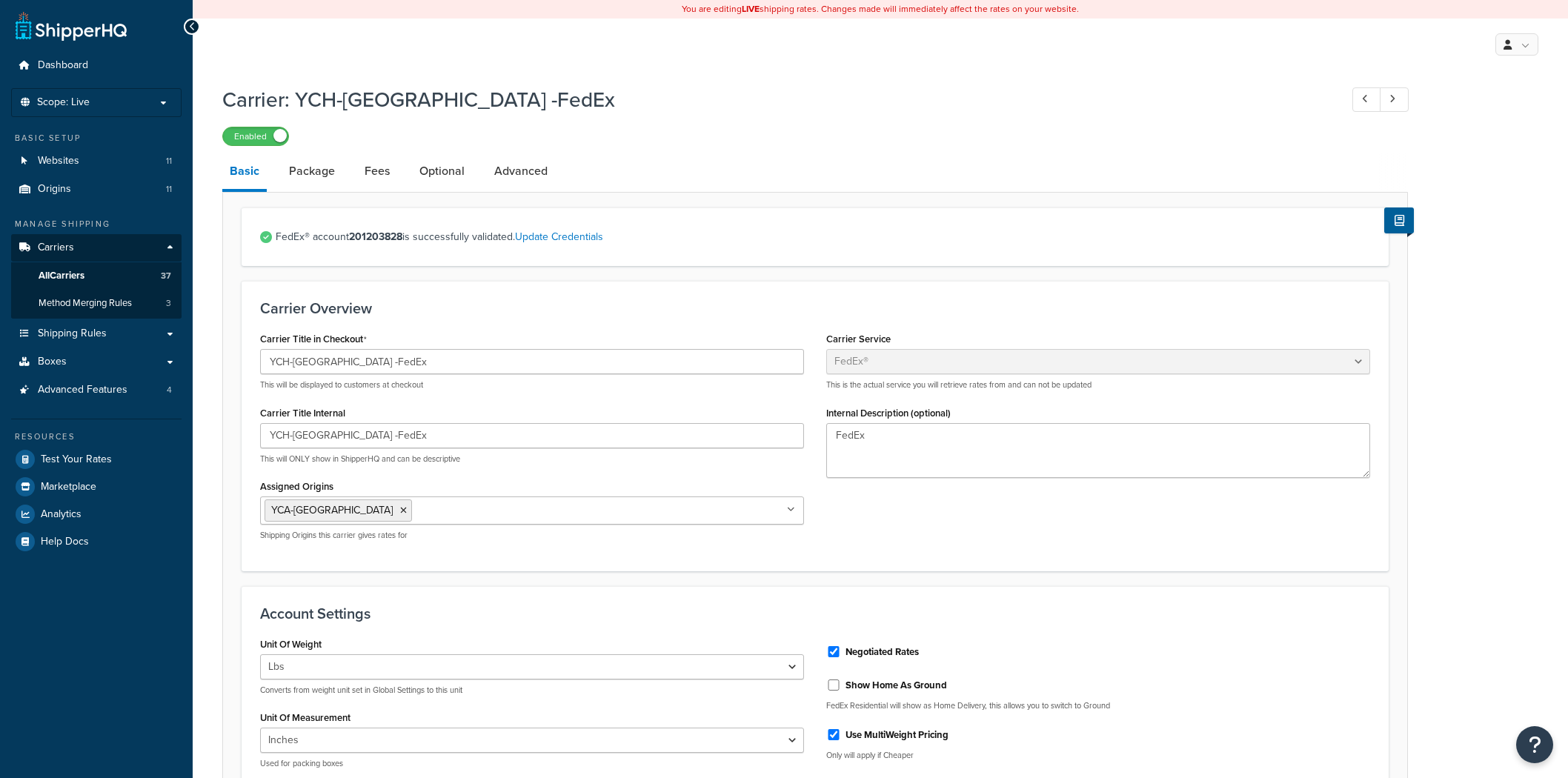
select select "fedEx"
select select "REGULAR_PICKUP"
select select "YOUR_PACKAGING"
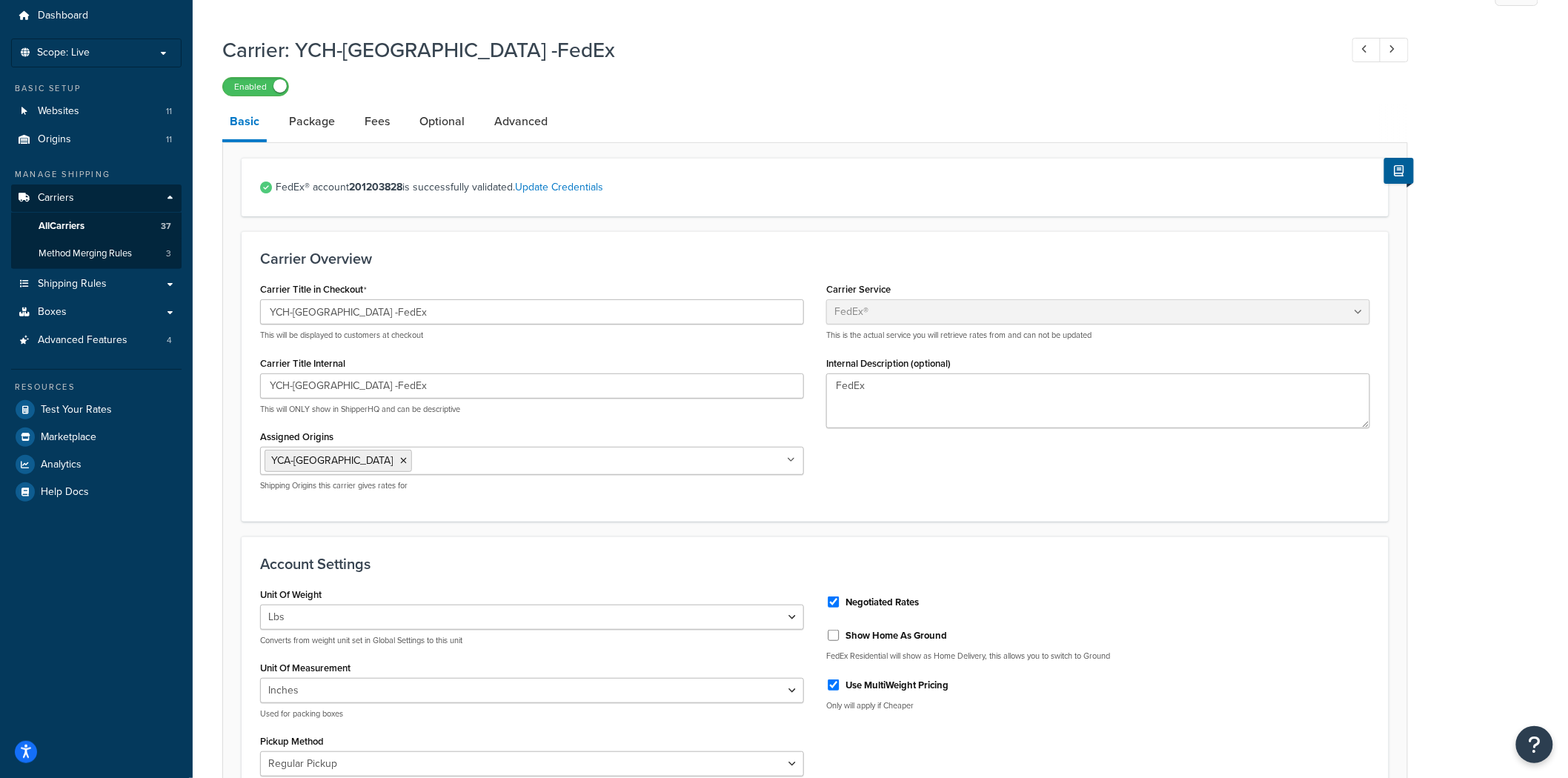
scroll to position [31, 0]
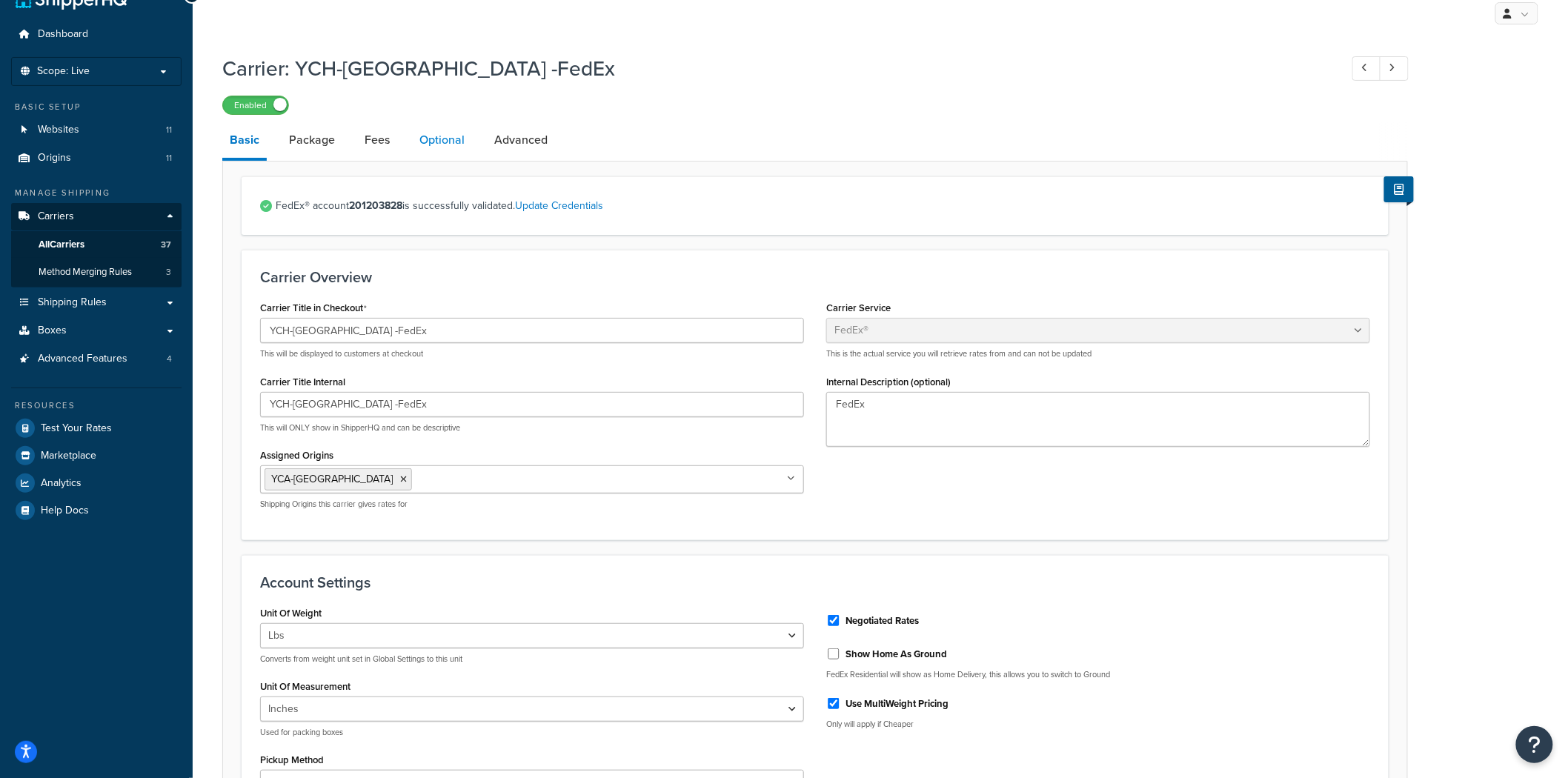
click at [412, 141] on link "Optional" at bounding box center [442, 139] width 60 height 35
select select "business"
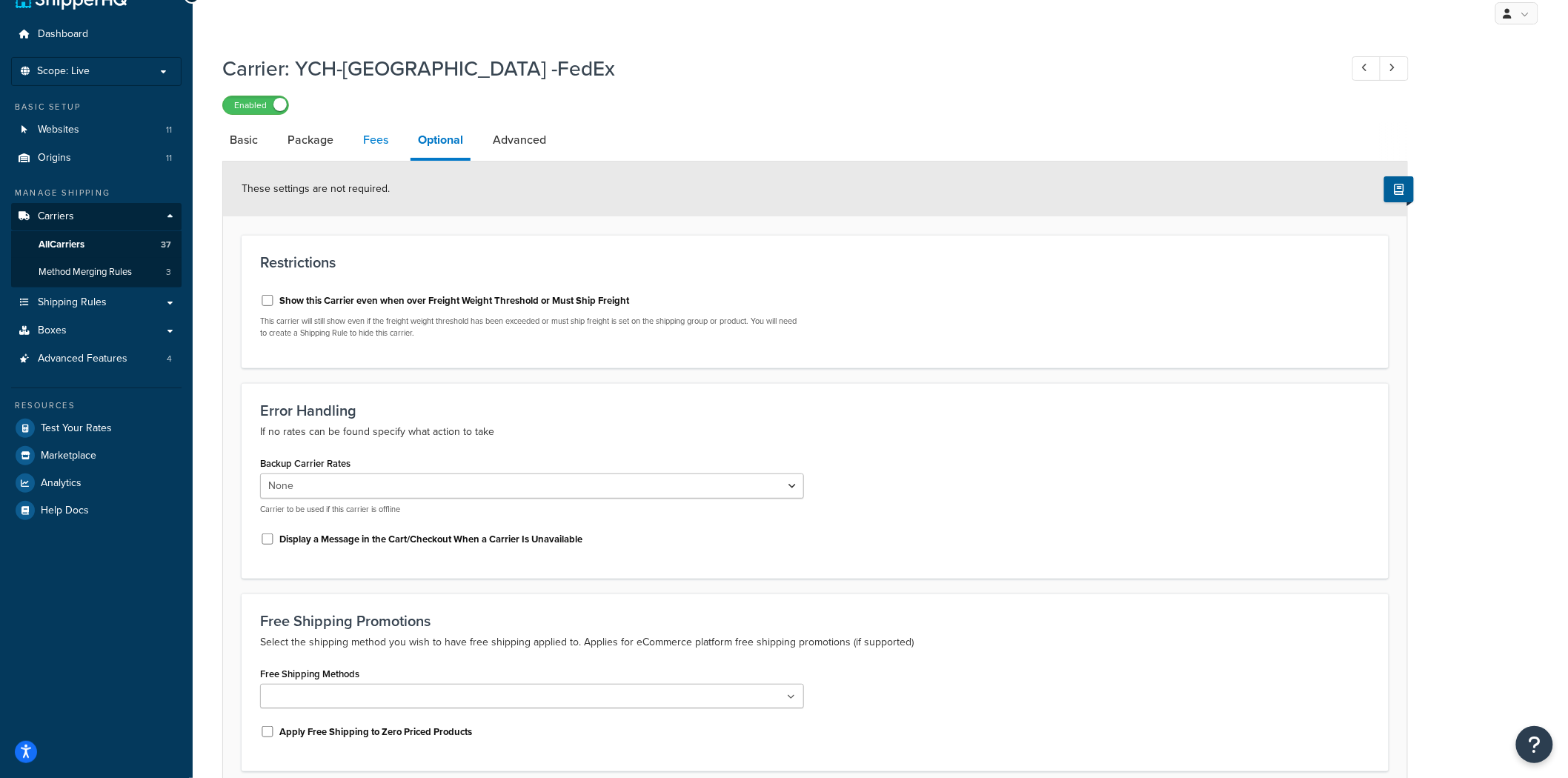
click at [369, 137] on link "Fees" at bounding box center [376, 139] width 40 height 35
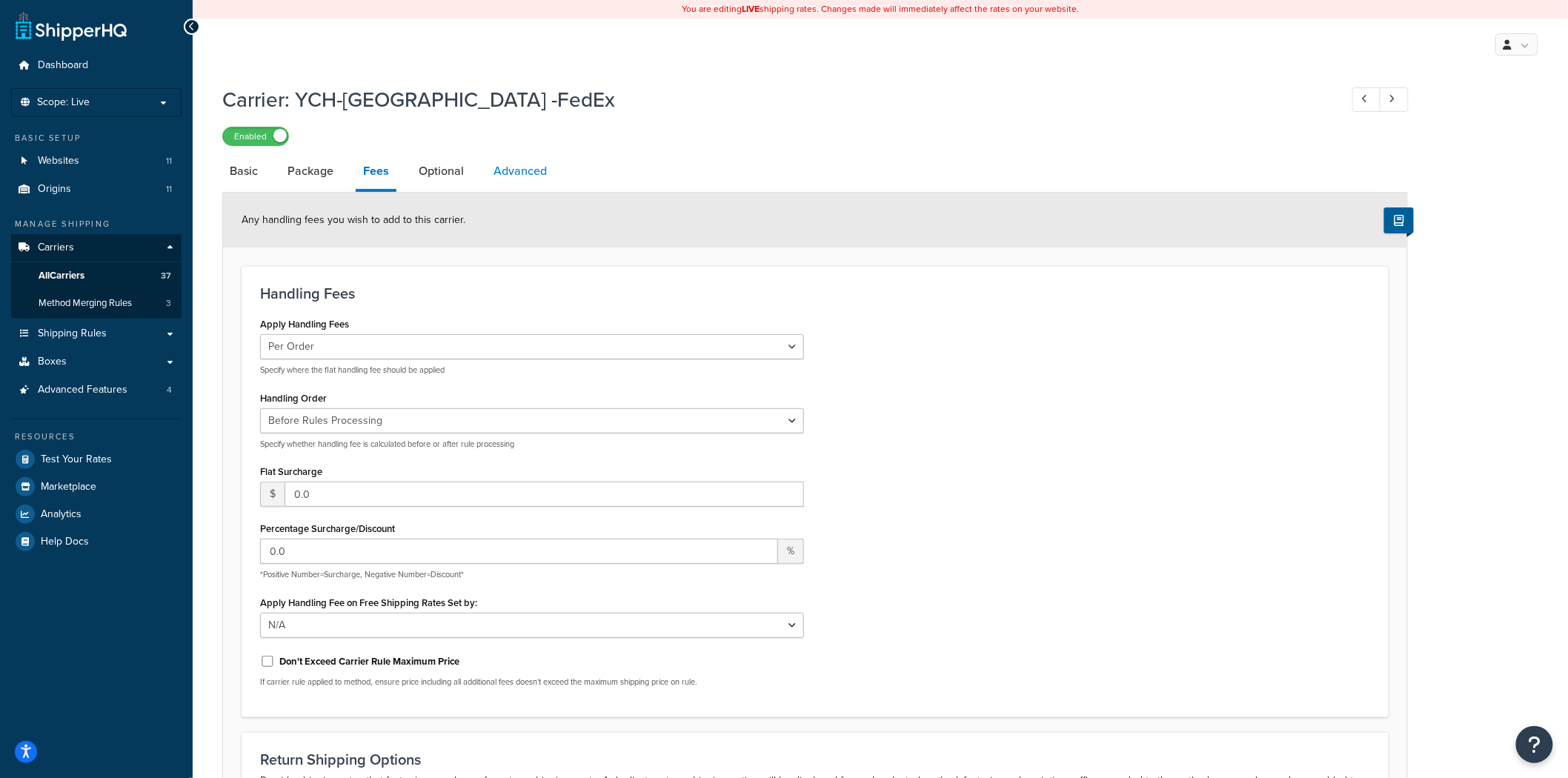
click at [512, 169] on link "Advanced" at bounding box center [520, 171] width 68 height 35
select select "false"
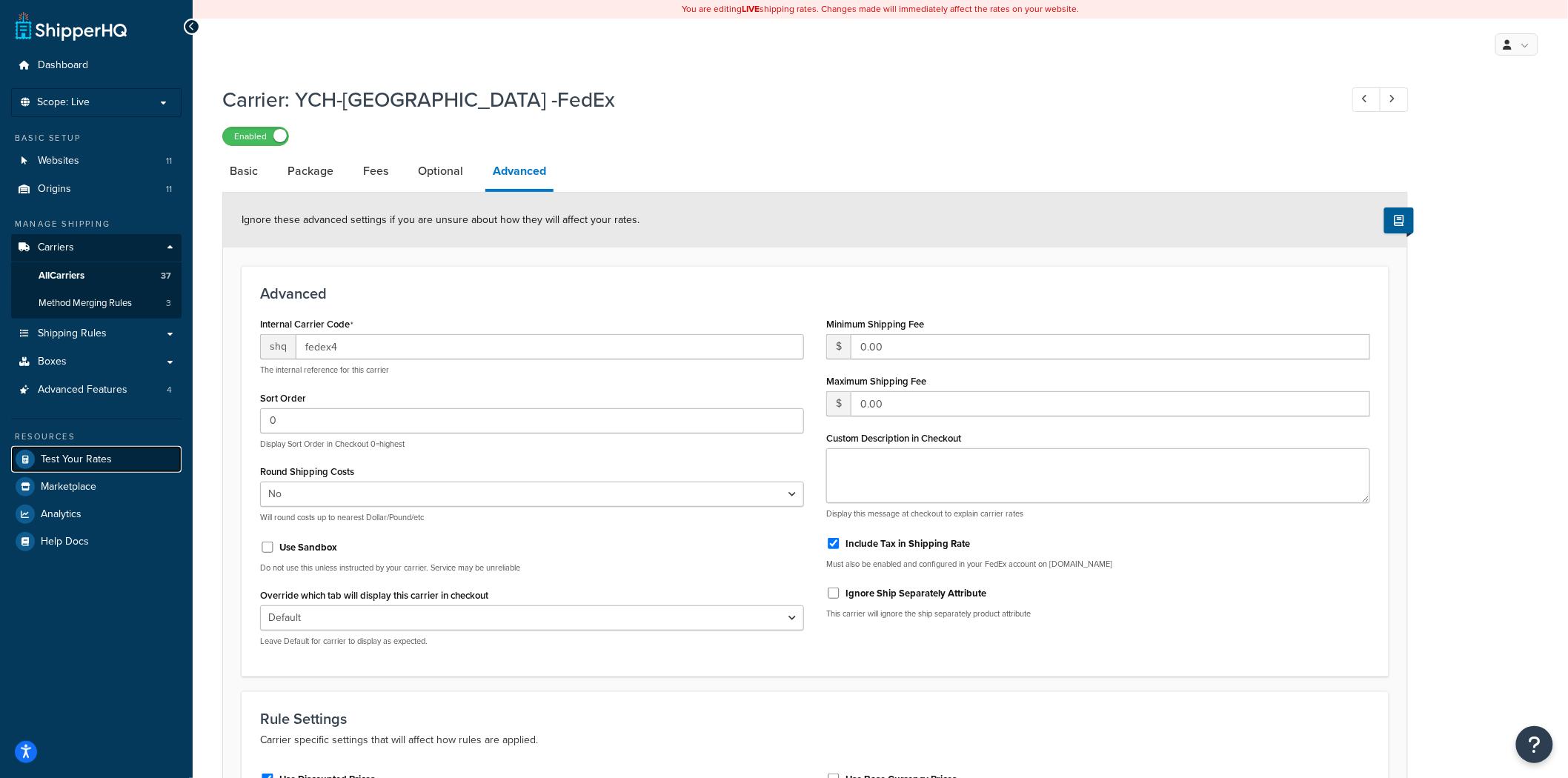
click at [93, 462] on span "Test Your Rates" at bounding box center [76, 460] width 72 height 13
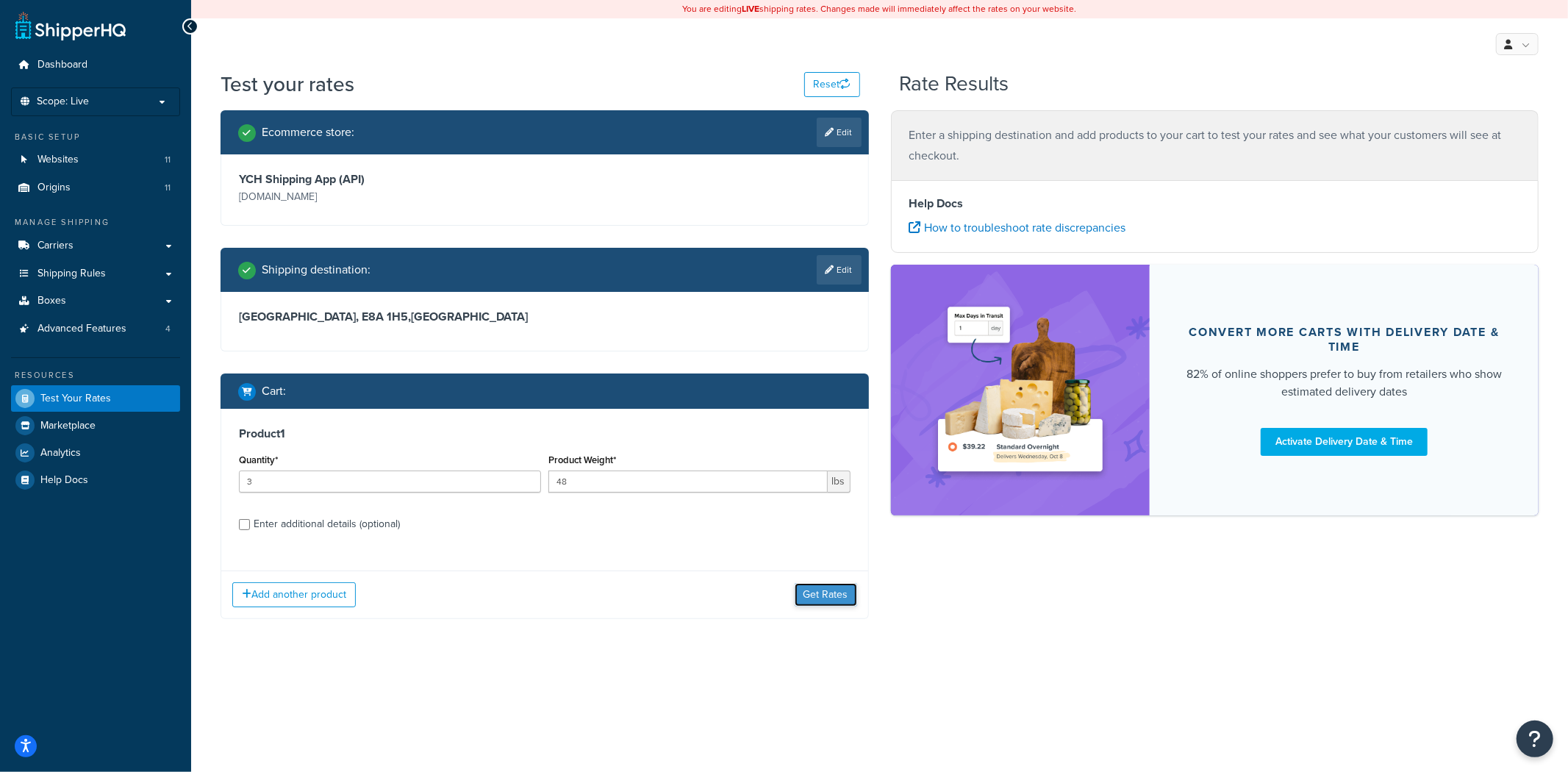
click at [821, 602] on button "Get Rates" at bounding box center [826, 595] width 63 height 24
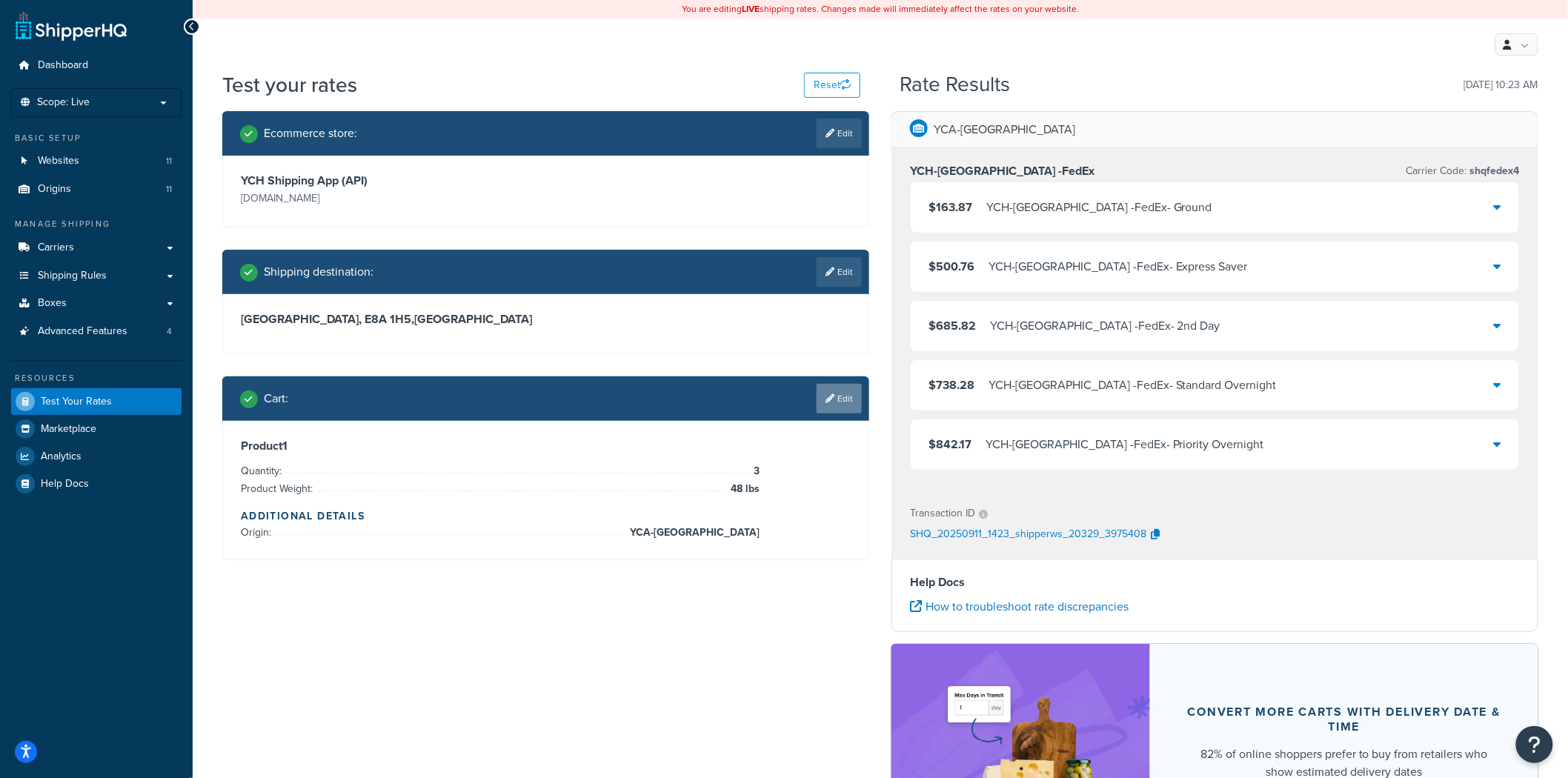
click at [843, 400] on link "Edit" at bounding box center [839, 399] width 46 height 30
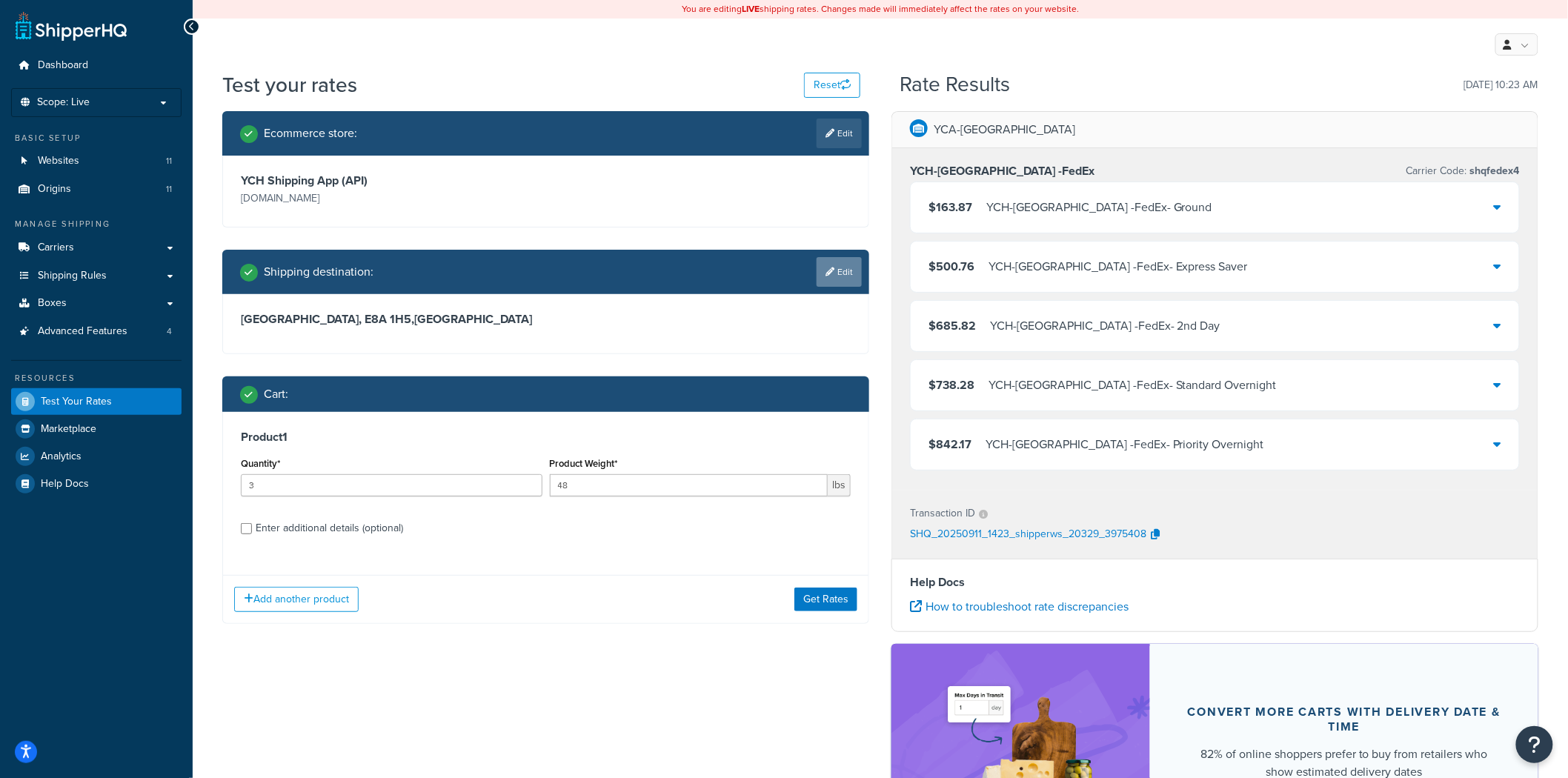
click at [841, 270] on link "Edit" at bounding box center [839, 272] width 46 height 30
select select "CA"
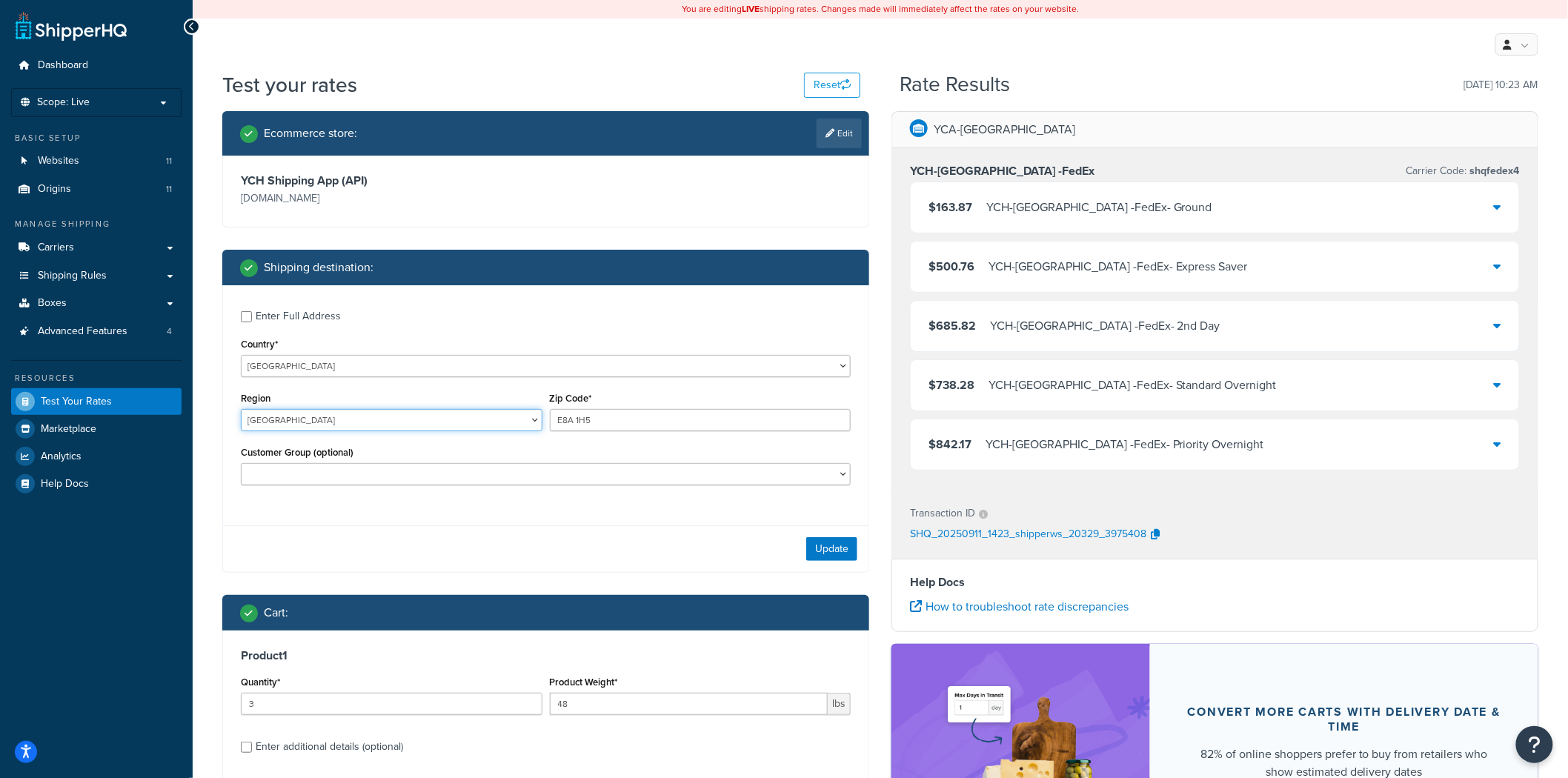
click at [339, 426] on select "Alberta British Columbia Manitoba New Brunswick Newfoundland and Labrador North…" at bounding box center [392, 420] width 301 height 22
select select "QC"
click at [241, 410] on select "Alberta British Columbia Manitoba New Brunswick Newfoundland and Labrador North…" at bounding box center [392, 420] width 301 height 22
drag, startPoint x: 602, startPoint y: 417, endPoint x: 497, endPoint y: 401, distance: 106.2
click at [497, 401] on div "Region Alberta British Columbia Manitoba New Brunswick Newfoundland and Labrado…" at bounding box center [546, 415] width 618 height 54
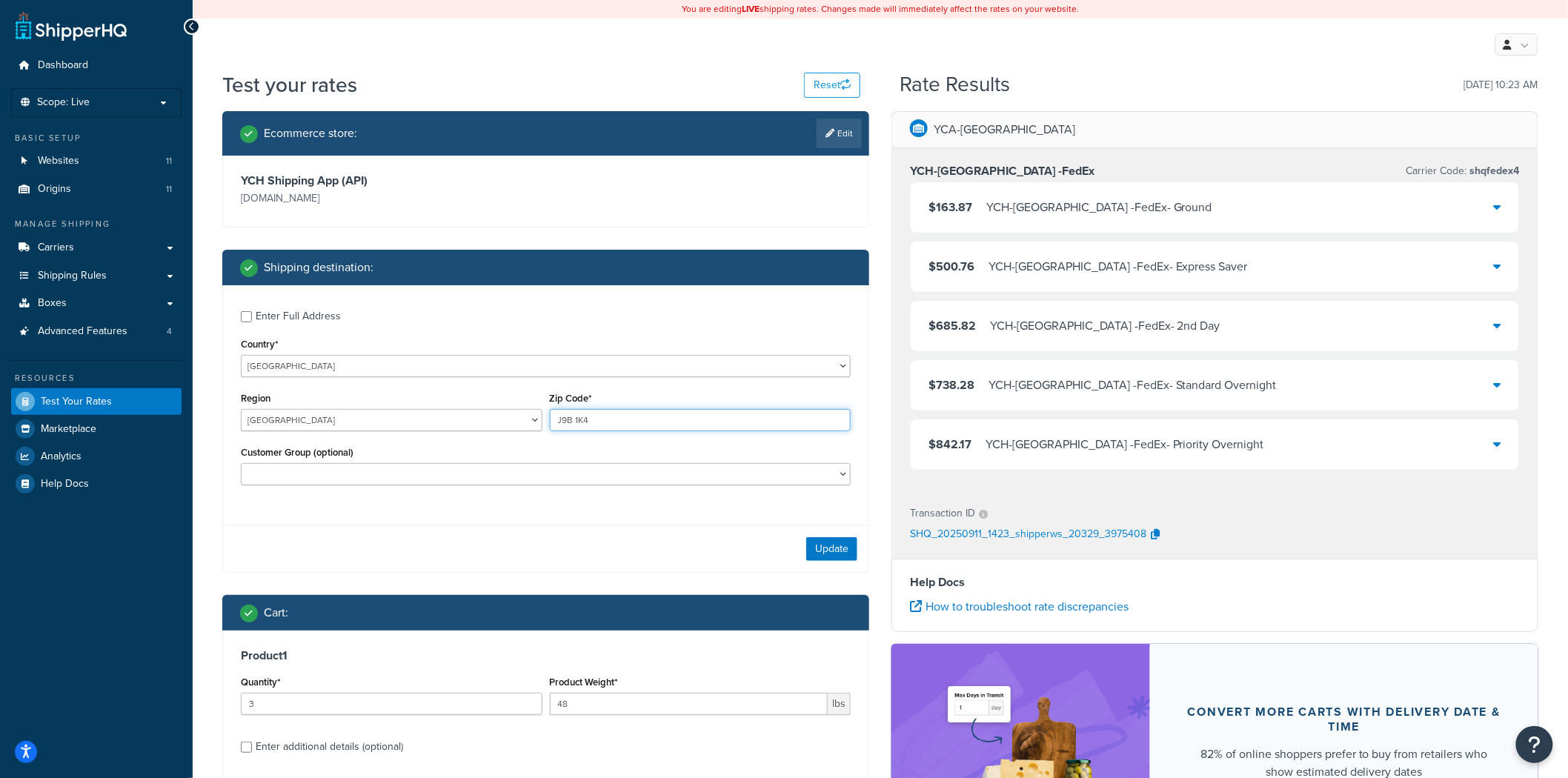
type input "J9B 1K4"
drag, startPoint x: 272, startPoint y: 709, endPoint x: 289, endPoint y: 768, distance: 61.4
click at [186, 706] on div "Dashboard Scope: Live Basic Setup Websites 11 Origins 11 Manage Shipping Carrie…" at bounding box center [784, 493] width 1568 height 985
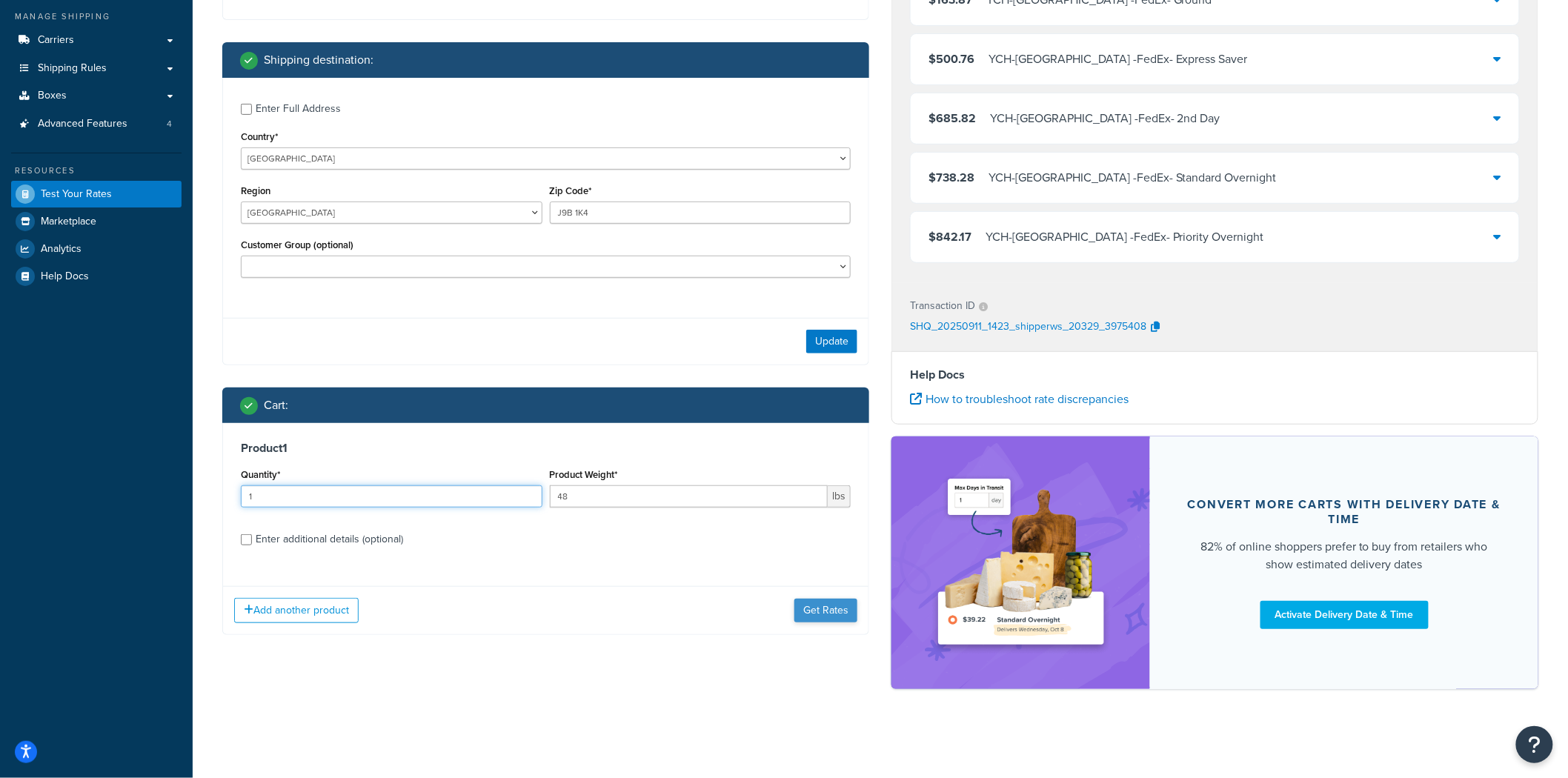
type input "1"
click at [821, 601] on button "Get Rates" at bounding box center [826, 611] width 63 height 24
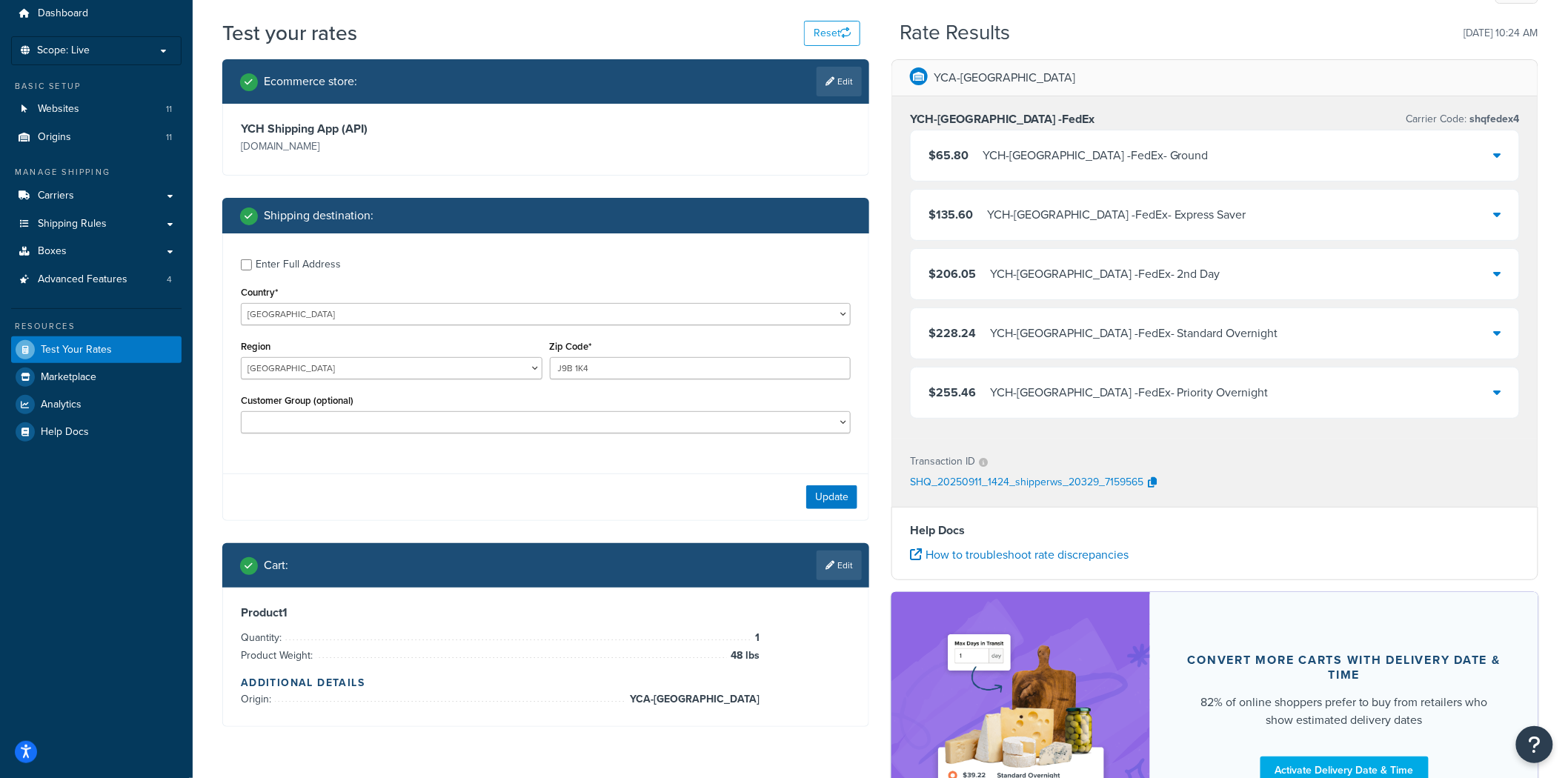
scroll to position [45, 0]
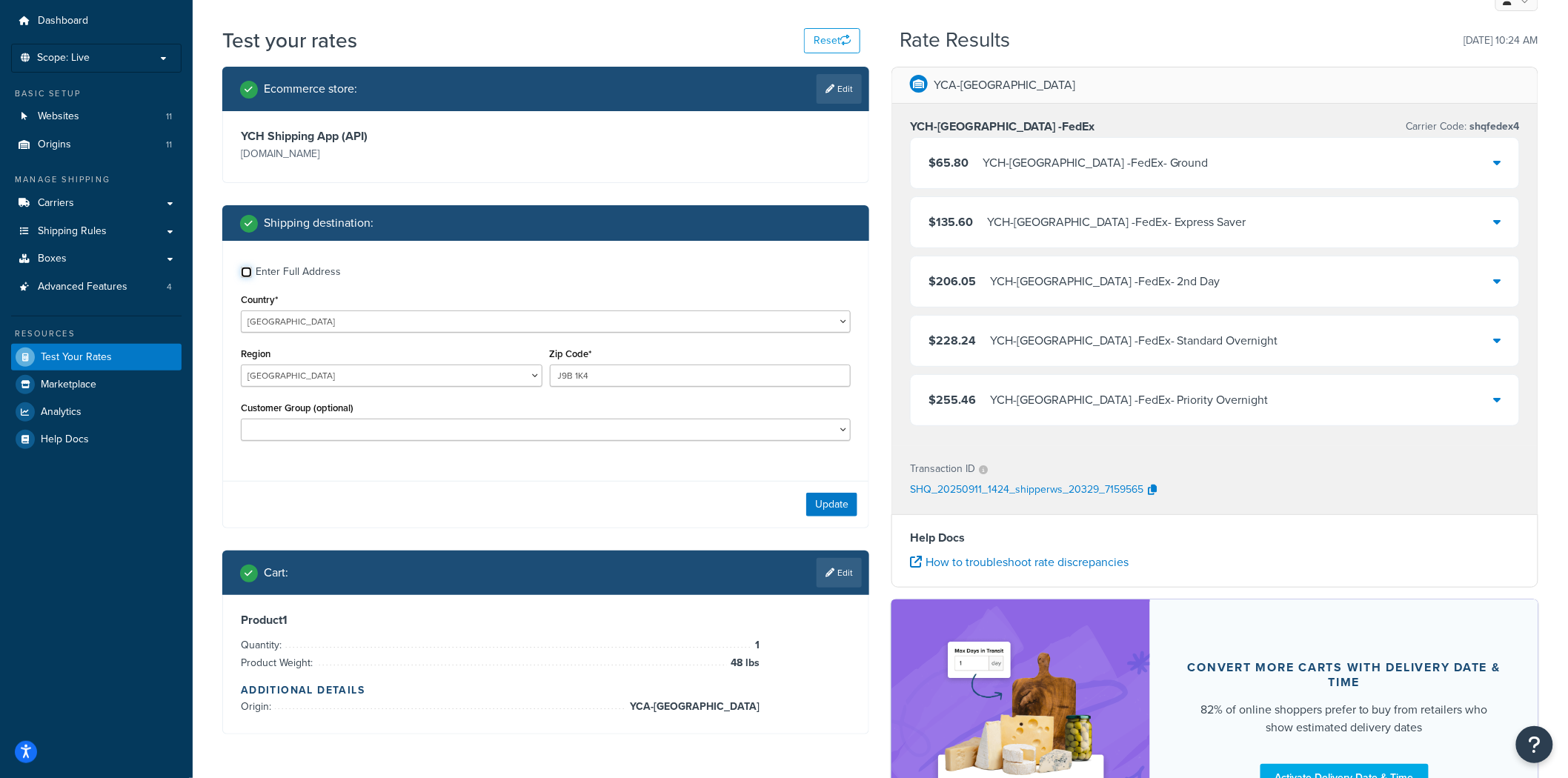
click at [246, 276] on input "Enter Full Address" at bounding box center [246, 272] width 11 height 11
checkbox input "true"
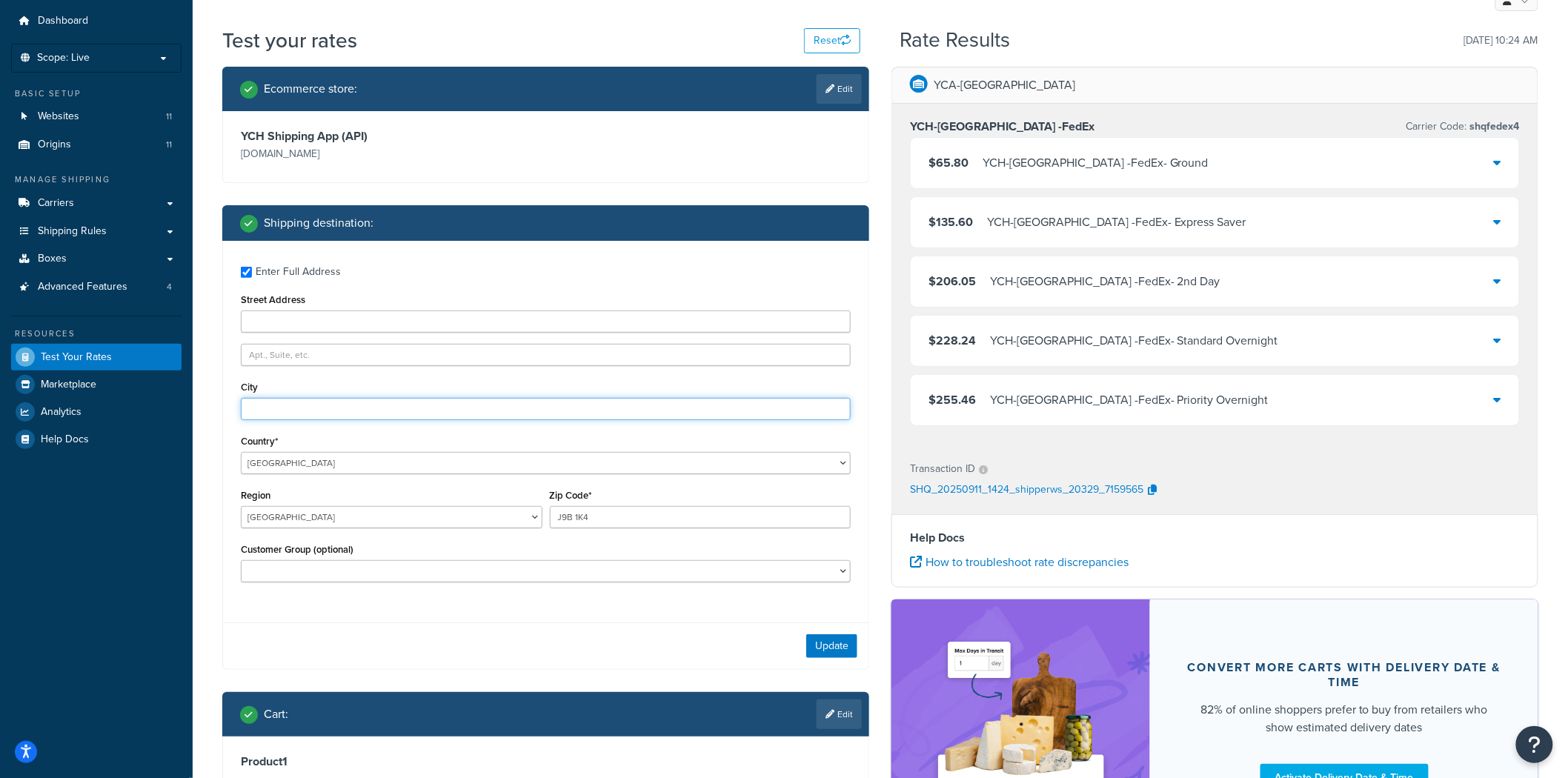
drag, startPoint x: 310, startPoint y: 410, endPoint x: 315, endPoint y: 417, distance: 8.6
click at [310, 410] on input "City" at bounding box center [546, 409] width 610 height 22
paste input "Chelsea"
type input "Chelsea"
click at [824, 648] on button "Update" at bounding box center [831, 646] width 51 height 24
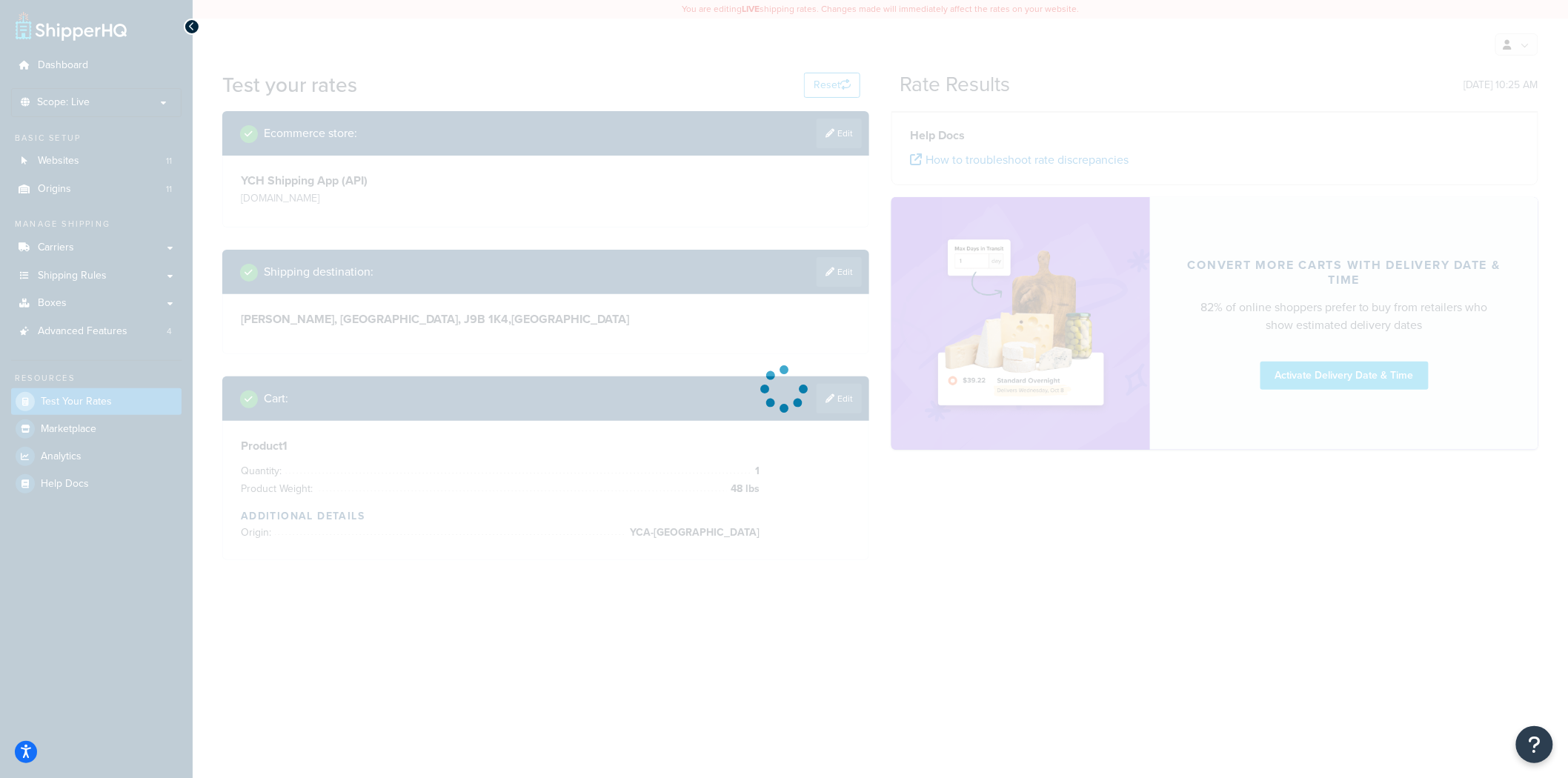
scroll to position [0, 0]
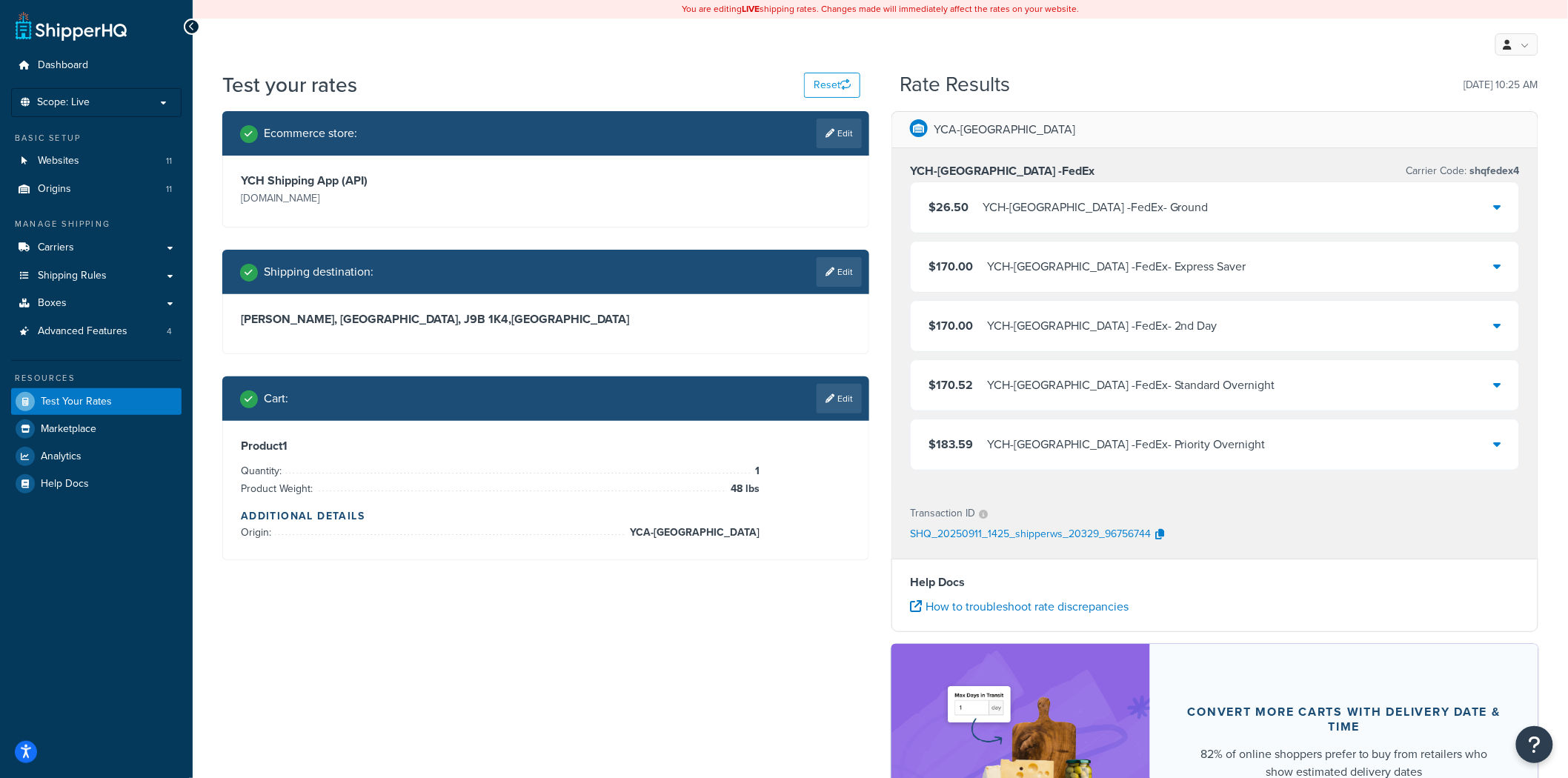
click at [1499, 213] on icon at bounding box center [1498, 206] width 7 height 12
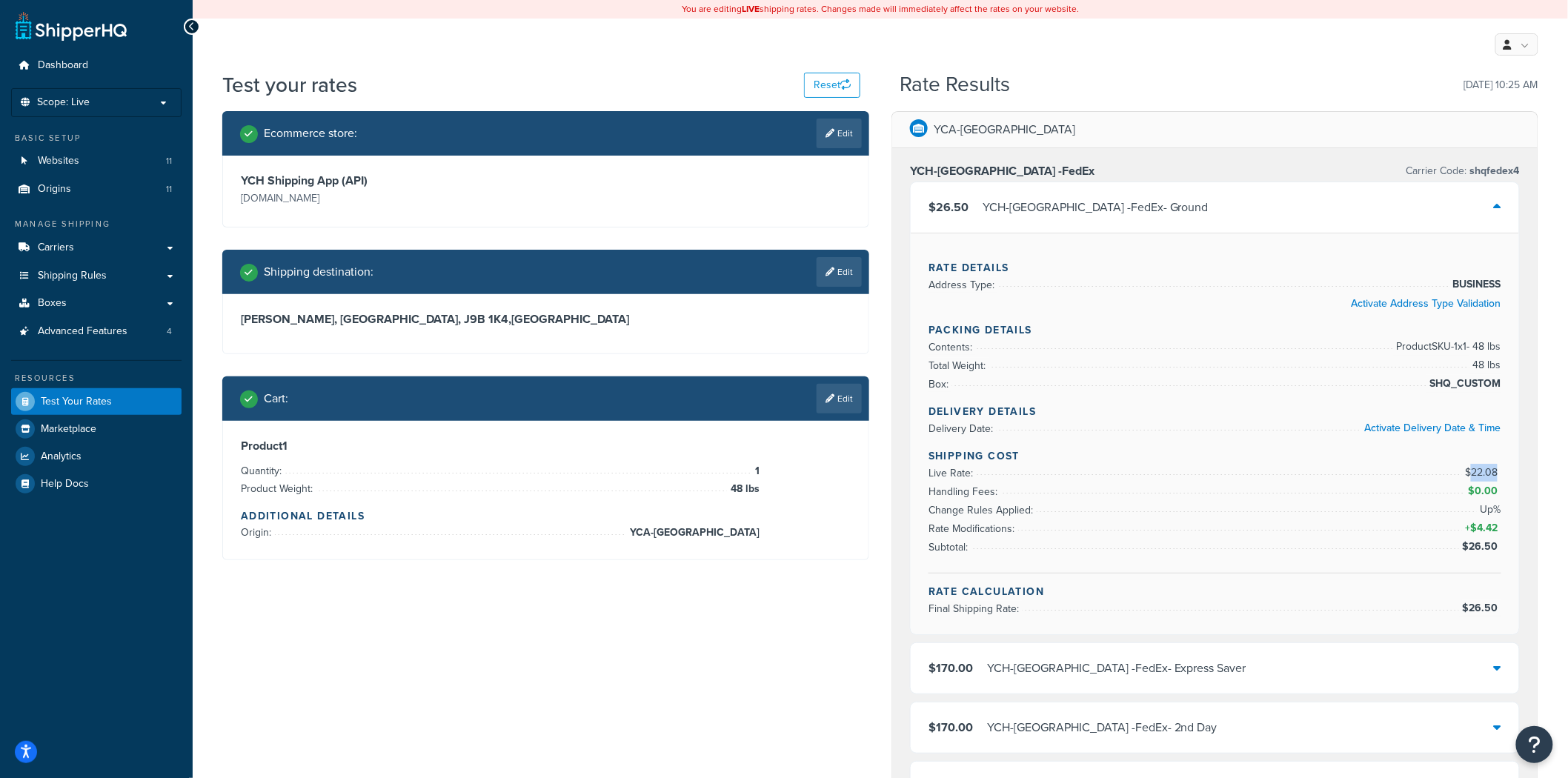
drag, startPoint x: 1499, startPoint y: 467, endPoint x: 1469, endPoint y: 470, distance: 30.1
click at [1469, 470] on span "$22.08" at bounding box center [1483, 472] width 36 height 16
